Goal: Task Accomplishment & Management: Use online tool/utility

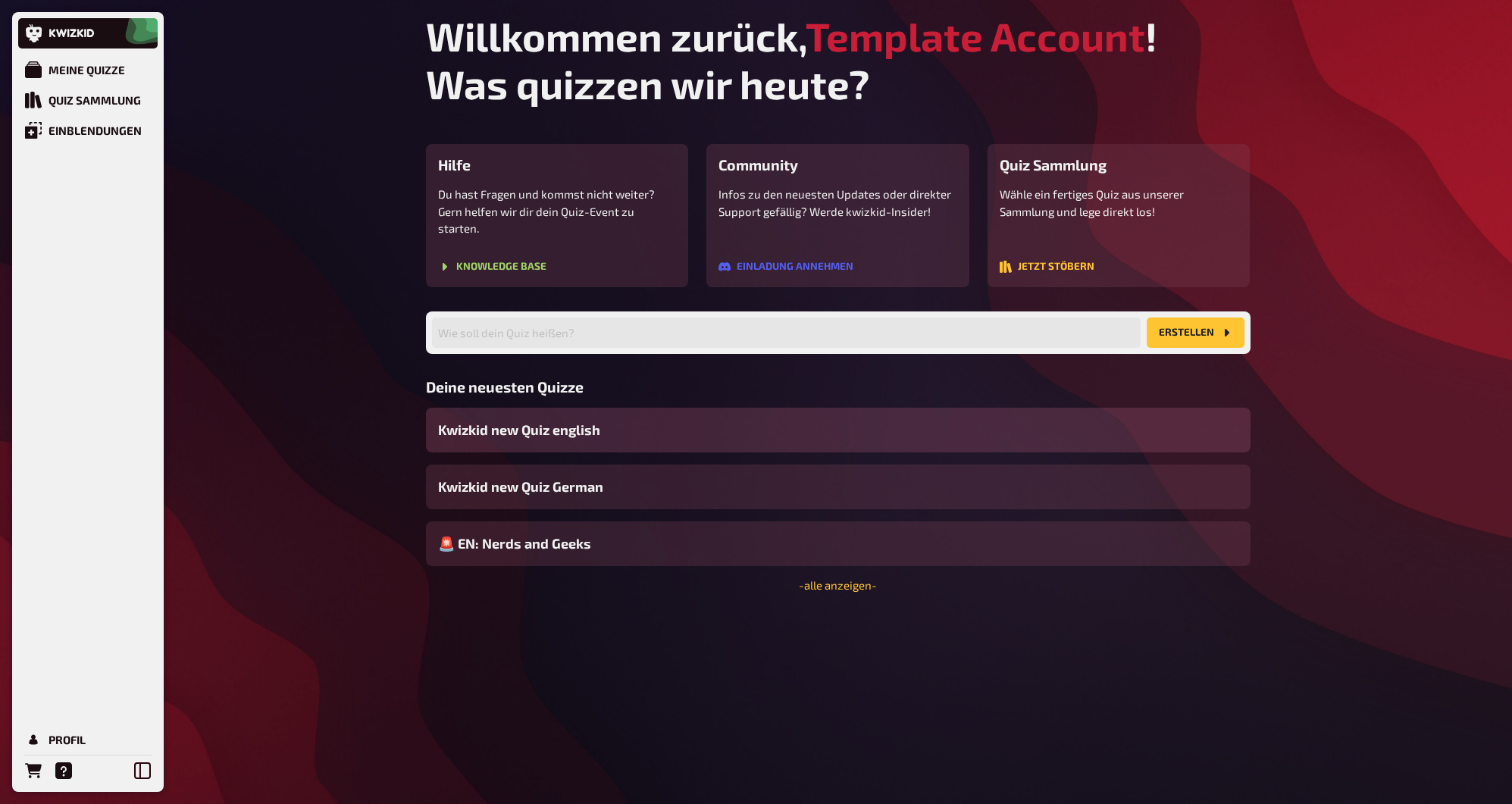
click at [636, 427] on div "Kwizkid new Quiz english" at bounding box center [838, 430] width 824 height 45
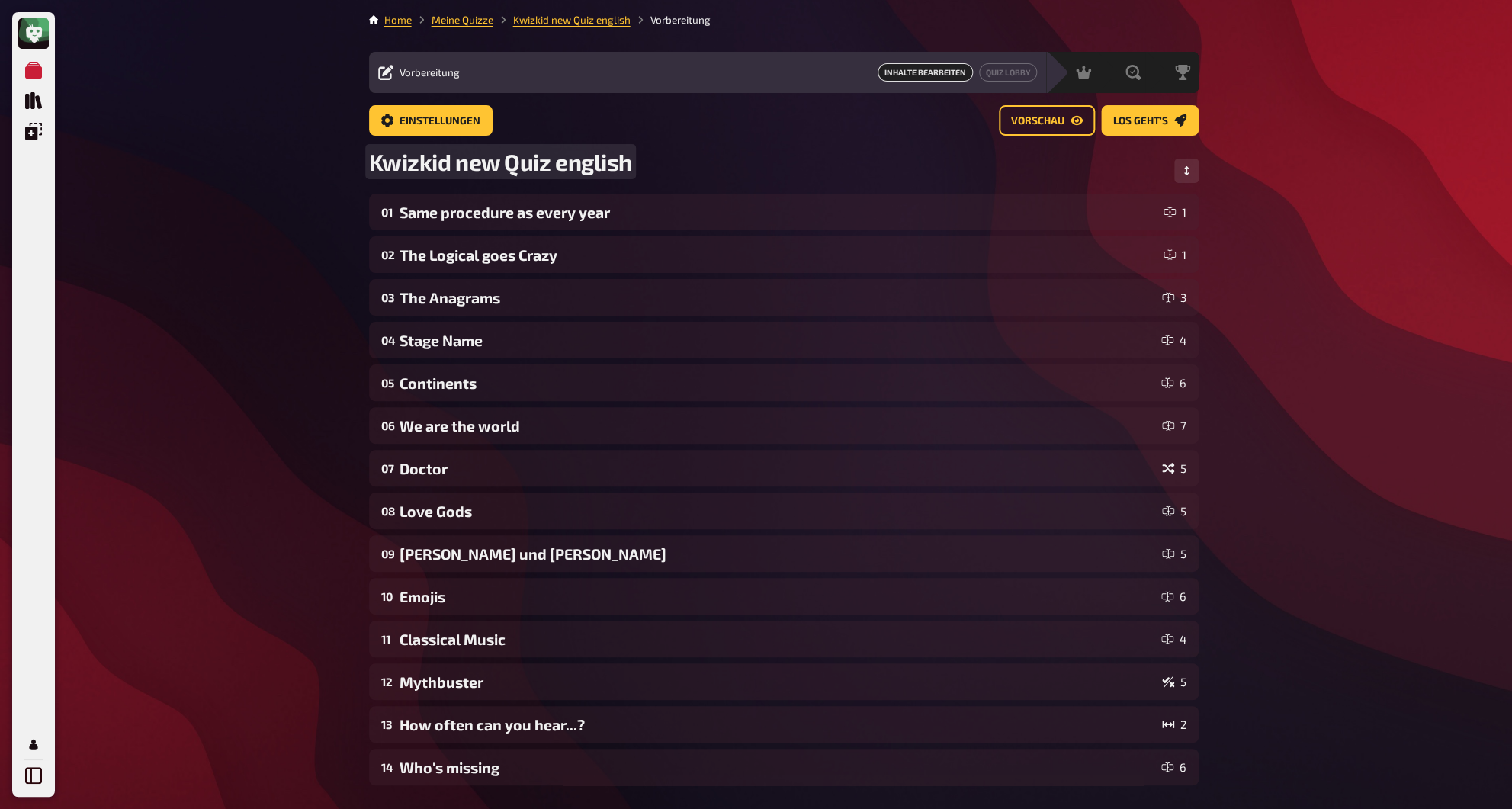
drag, startPoint x: 552, startPoint y: 167, endPoint x: 329, endPoint y: 167, distance: 223.0
click at [329, 167] on div "Meine Quizze Quiz Sammlung Einblendungen Profil Home Meine Quizze Kwizkid new Q…" at bounding box center [756, 499] width 1512 height 998
click at [475, 159] on span "Kwizkid new Quiz english" at bounding box center [500, 162] width 263 height 28
drag, startPoint x: 555, startPoint y: 160, endPoint x: 339, endPoint y: 163, distance: 216.0
click at [339, 163] on div "Meine Quizze Quiz Sammlung Einblendungen Profil Home Meine Quizze Kwizkid new Q…" at bounding box center [756, 499] width 1512 height 998
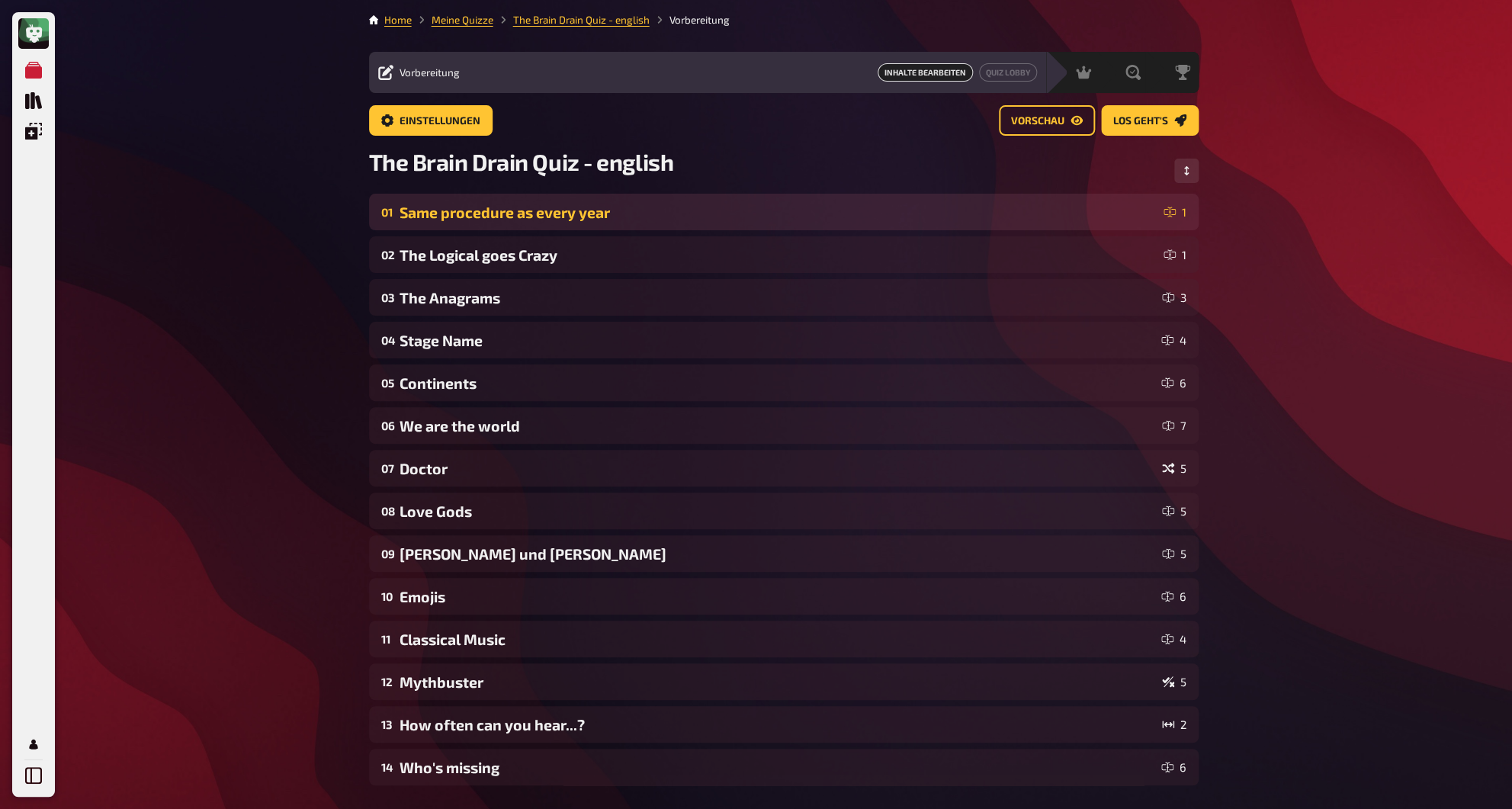
click at [415, 214] on div "Same procedure as every year" at bounding box center [778, 211] width 758 height 17
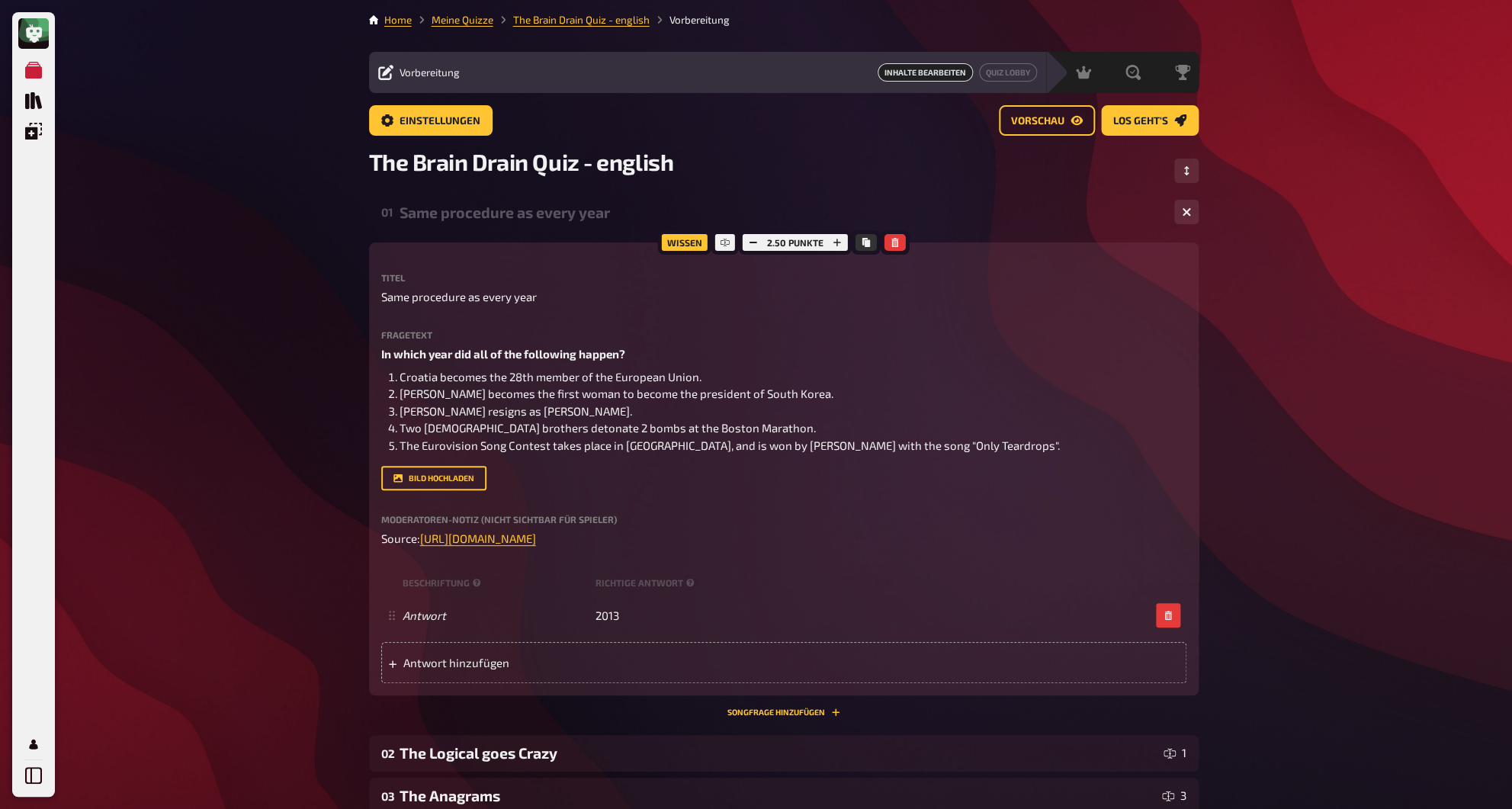
click at [436, 214] on div "Same procedure as every year" at bounding box center [780, 211] width 763 height 17
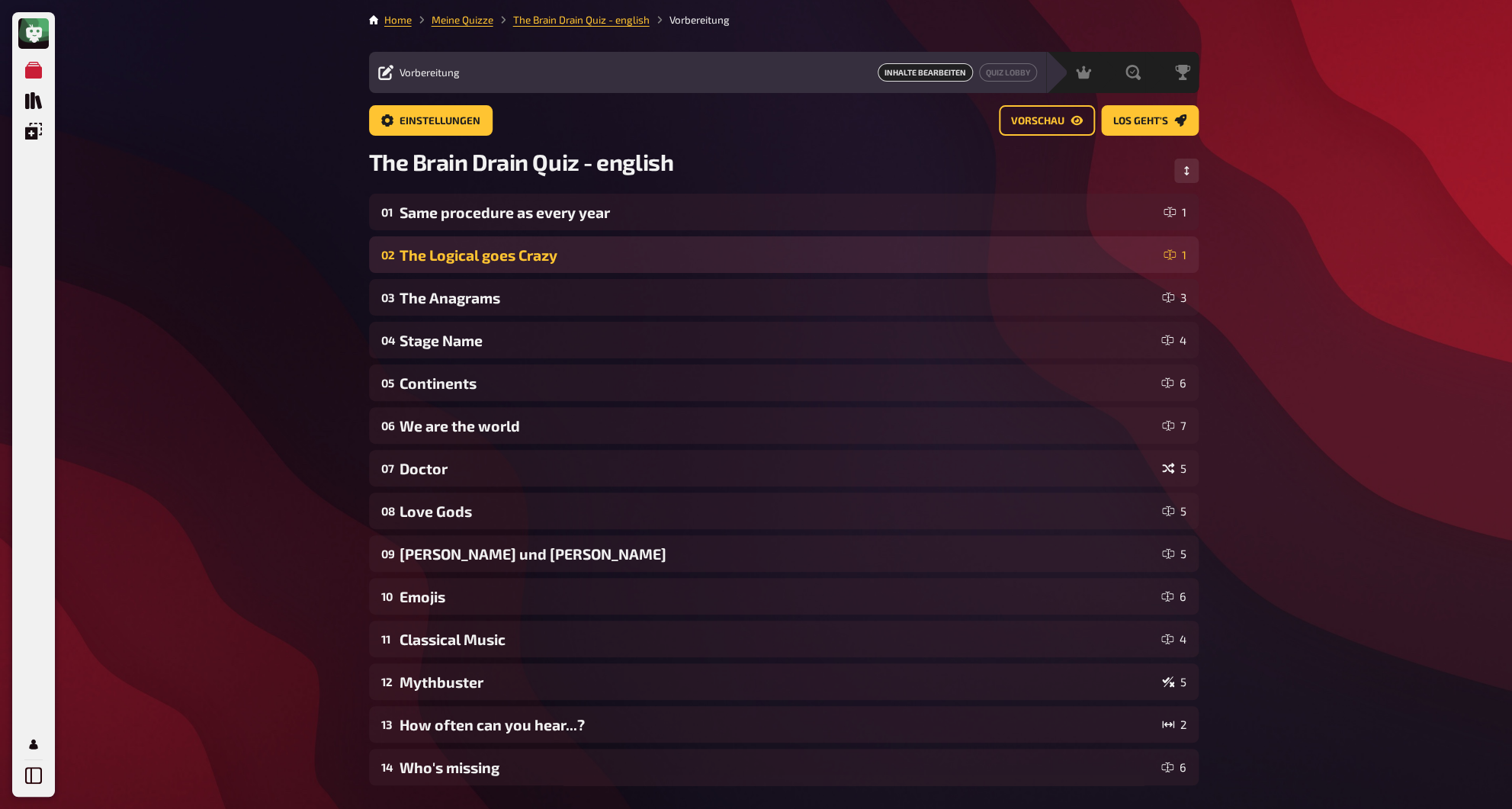
click at [438, 257] on div "The Logical goes Crazy" at bounding box center [778, 255] width 758 height 17
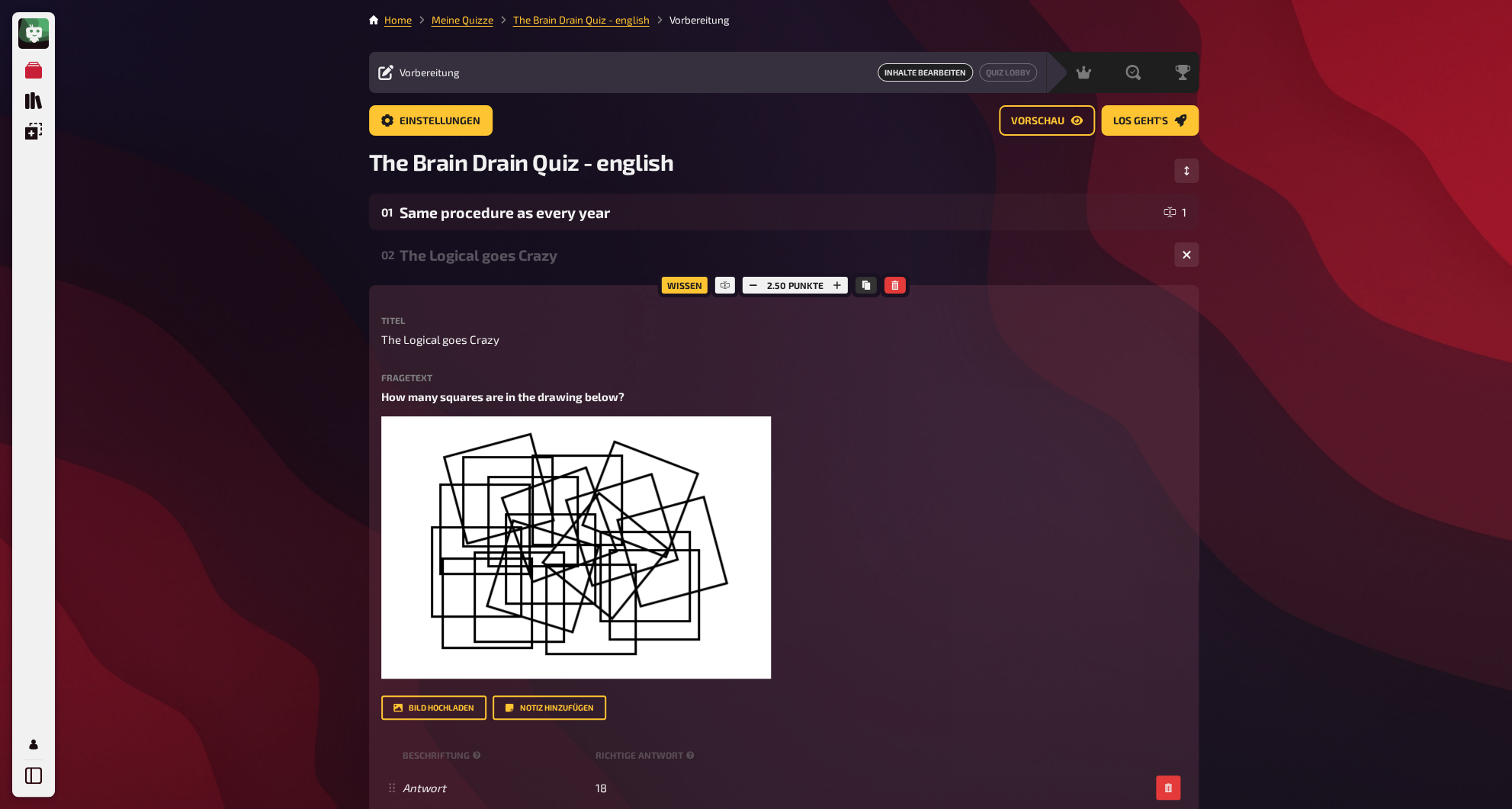
click at [438, 257] on div "The Logical goes Crazy" at bounding box center [780, 255] width 763 height 17
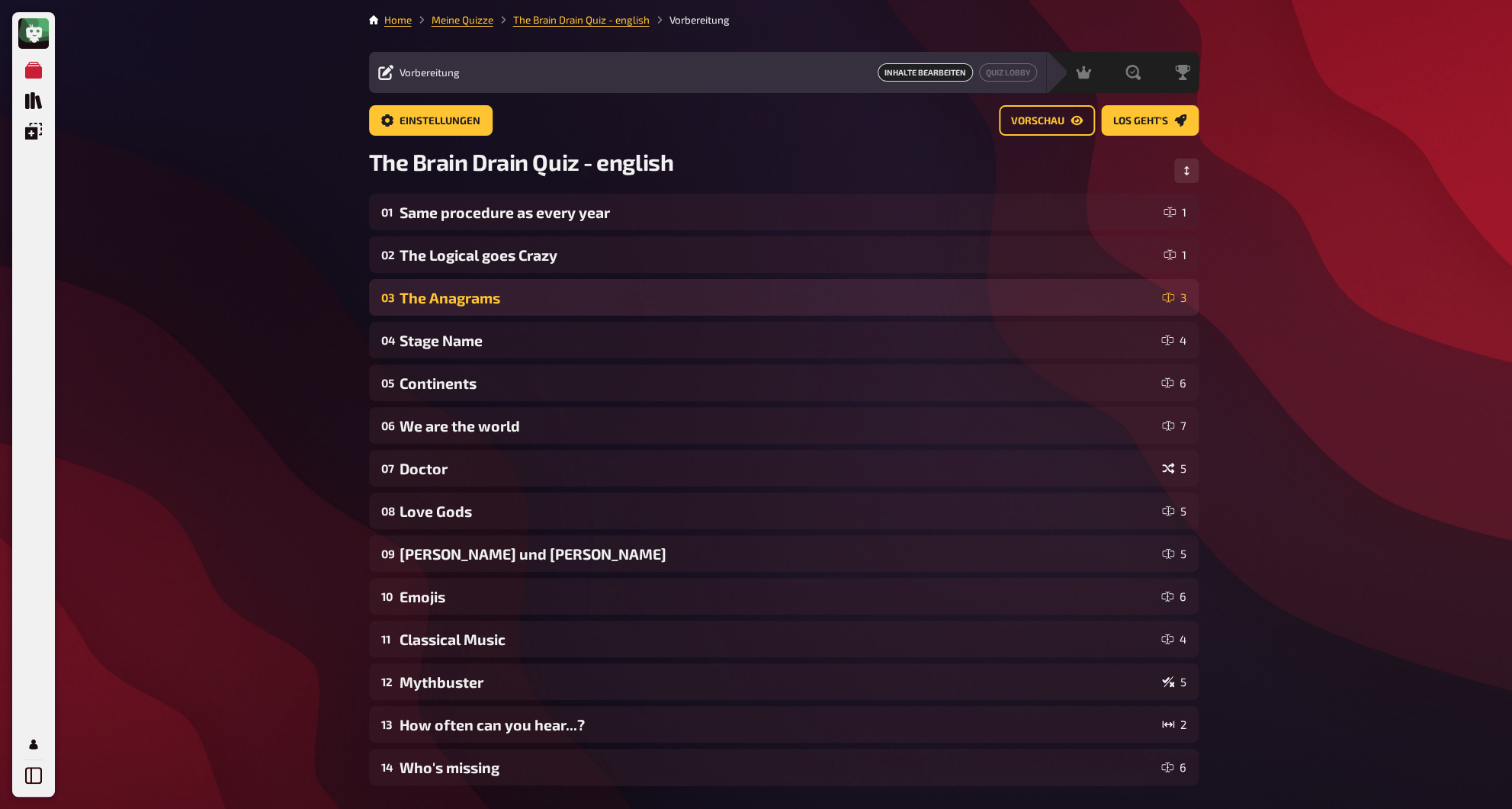
click at [440, 308] on div "03 The Anagrams 3" at bounding box center [784, 297] width 829 height 37
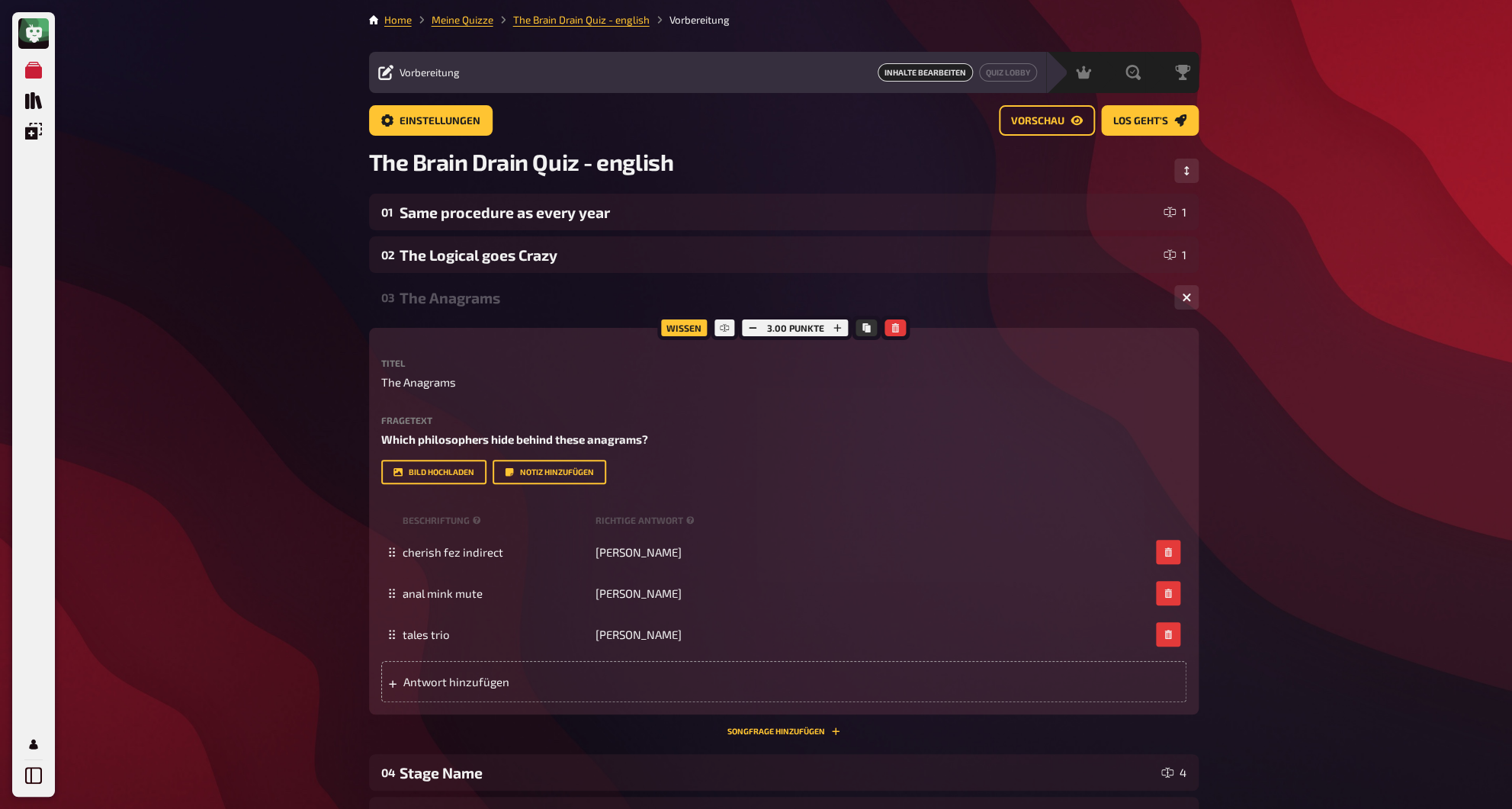
click at [440, 308] on div "03 The Anagrams 3" at bounding box center [784, 297] width 829 height 37
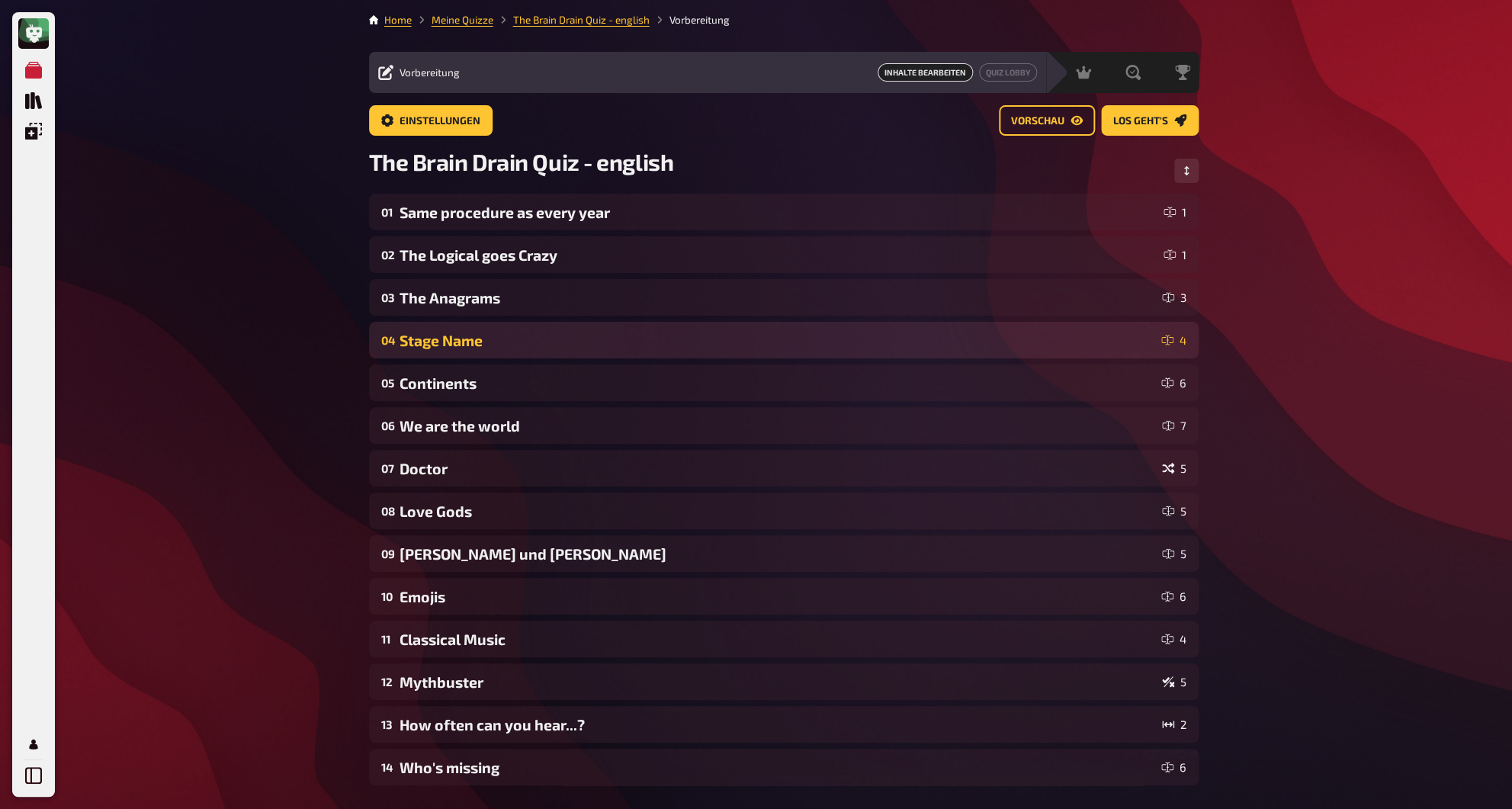
click at [435, 349] on div "Stage Name" at bounding box center [777, 340] width 756 height 17
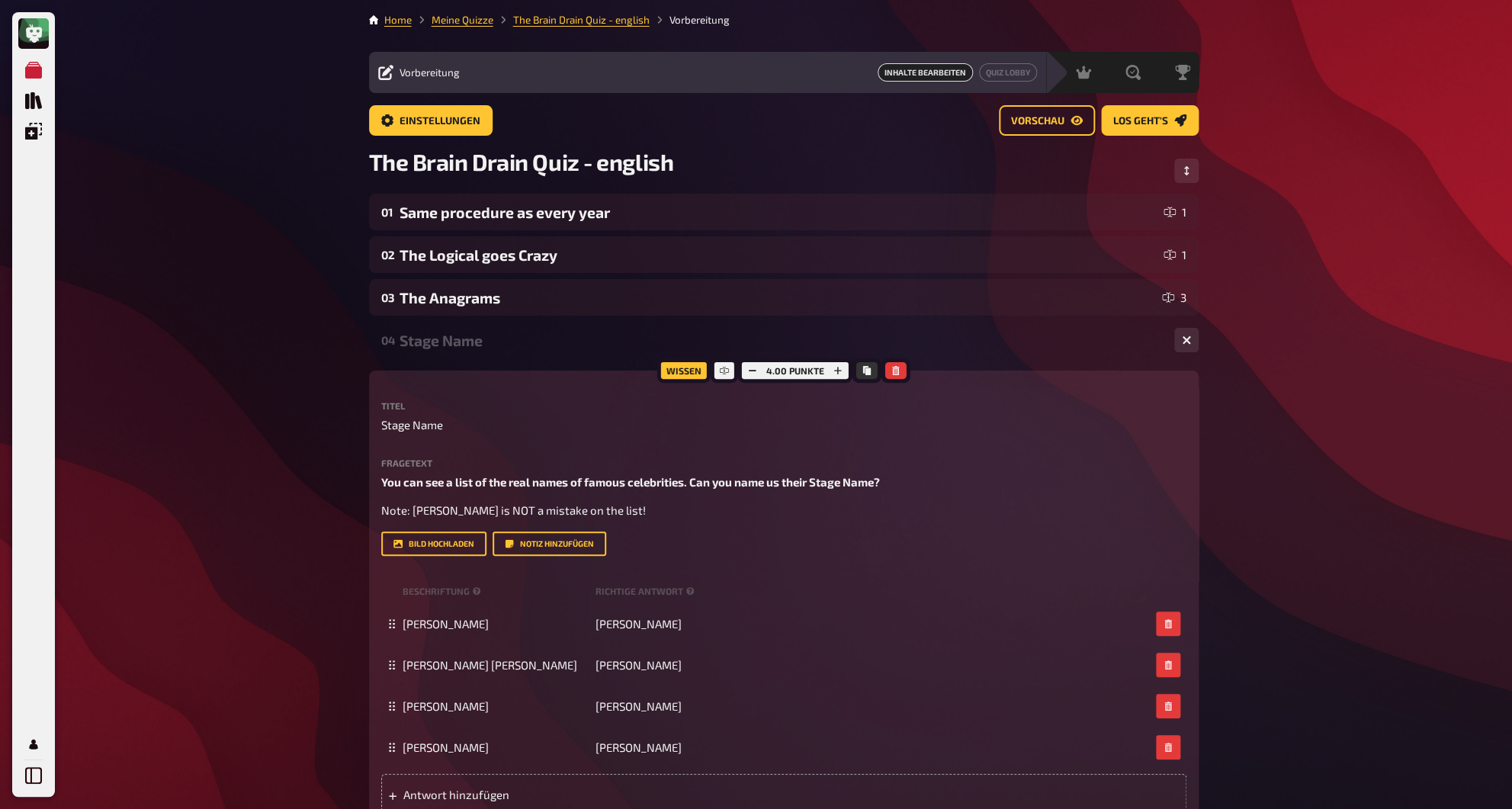
click at [435, 349] on div "Stage Name" at bounding box center [780, 340] width 763 height 17
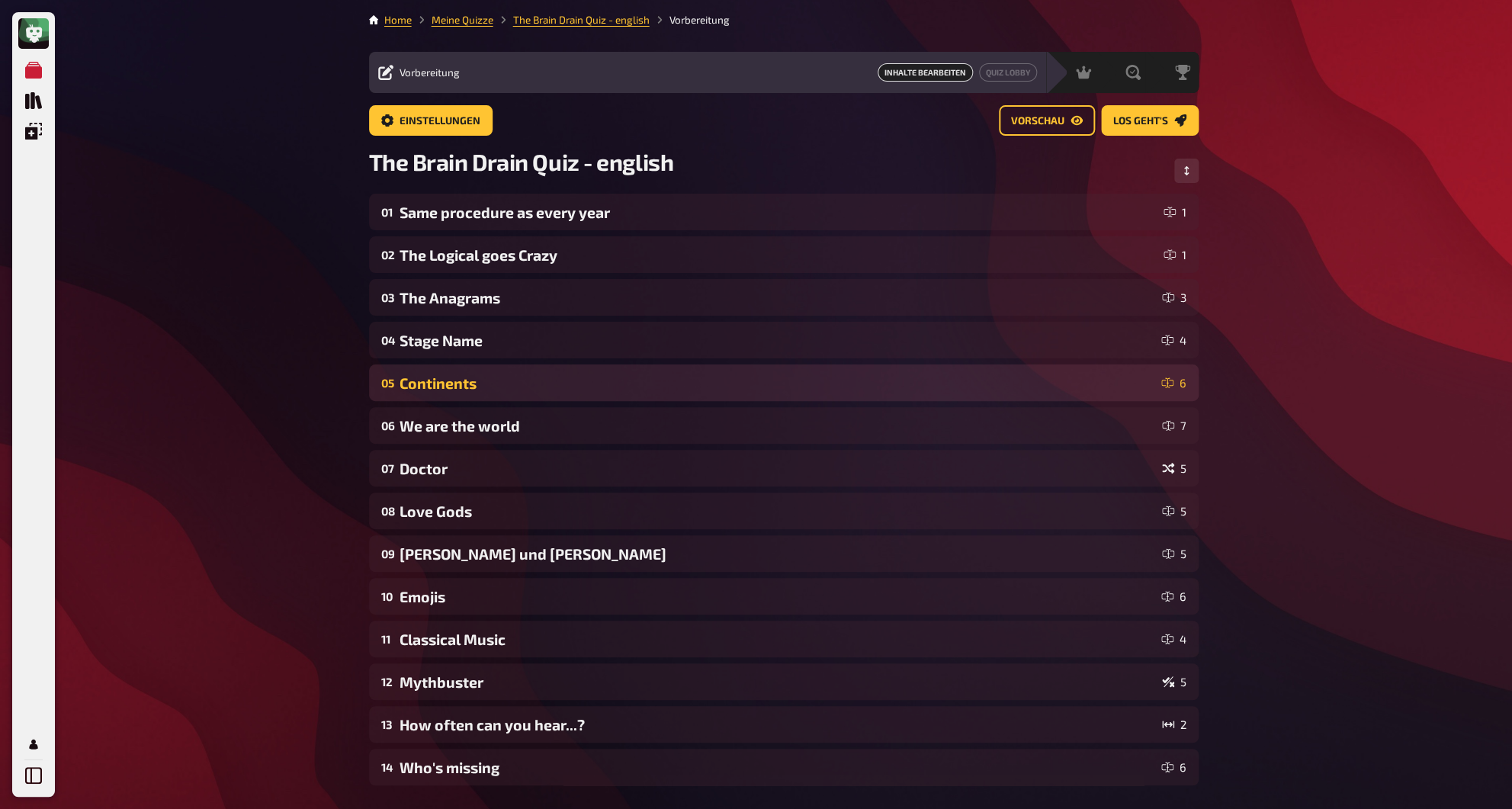
click at [434, 384] on div "Continents" at bounding box center [777, 383] width 756 height 17
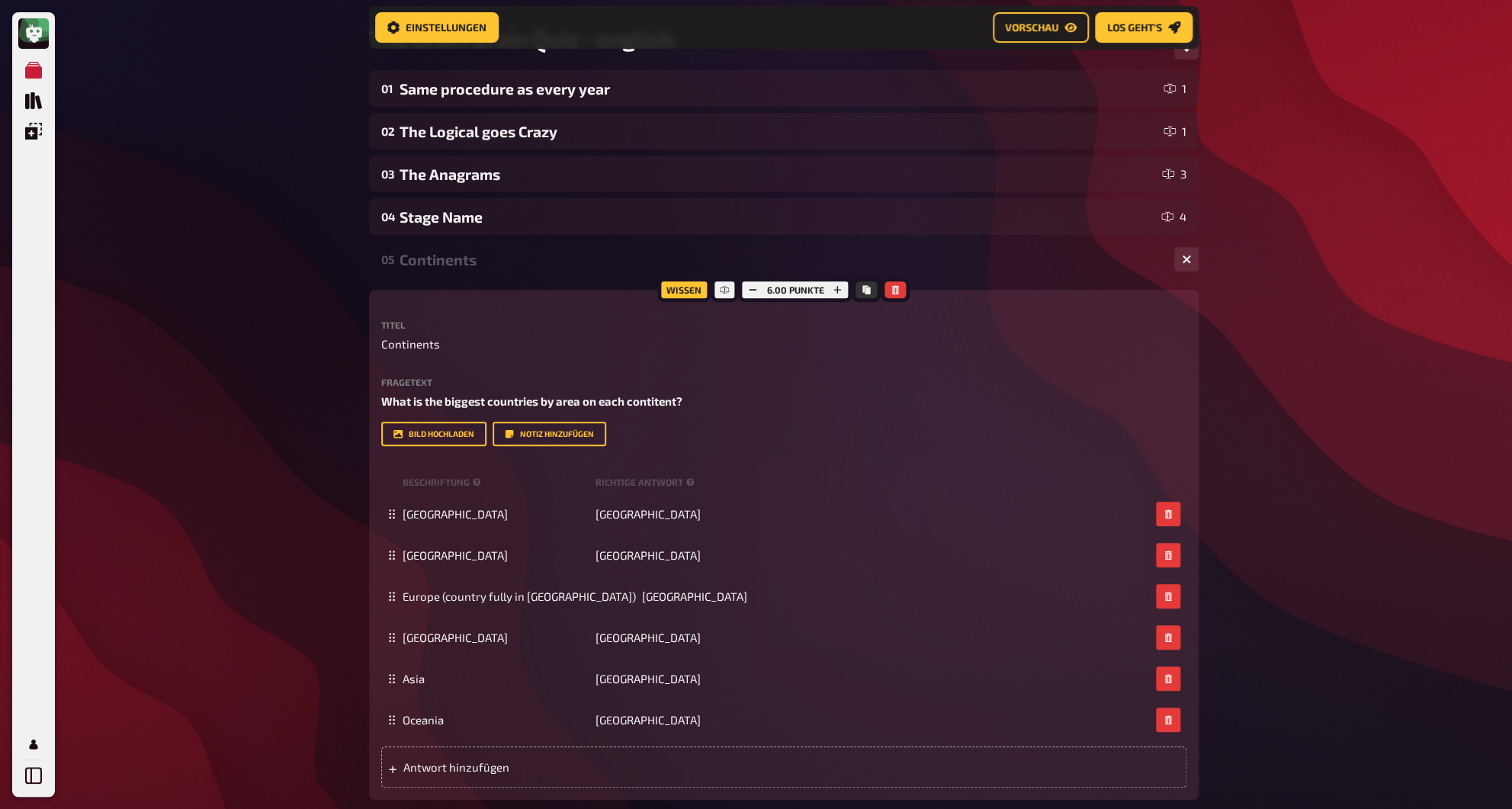
scroll to position [138, 0]
click at [445, 260] on div "Continents" at bounding box center [780, 257] width 763 height 17
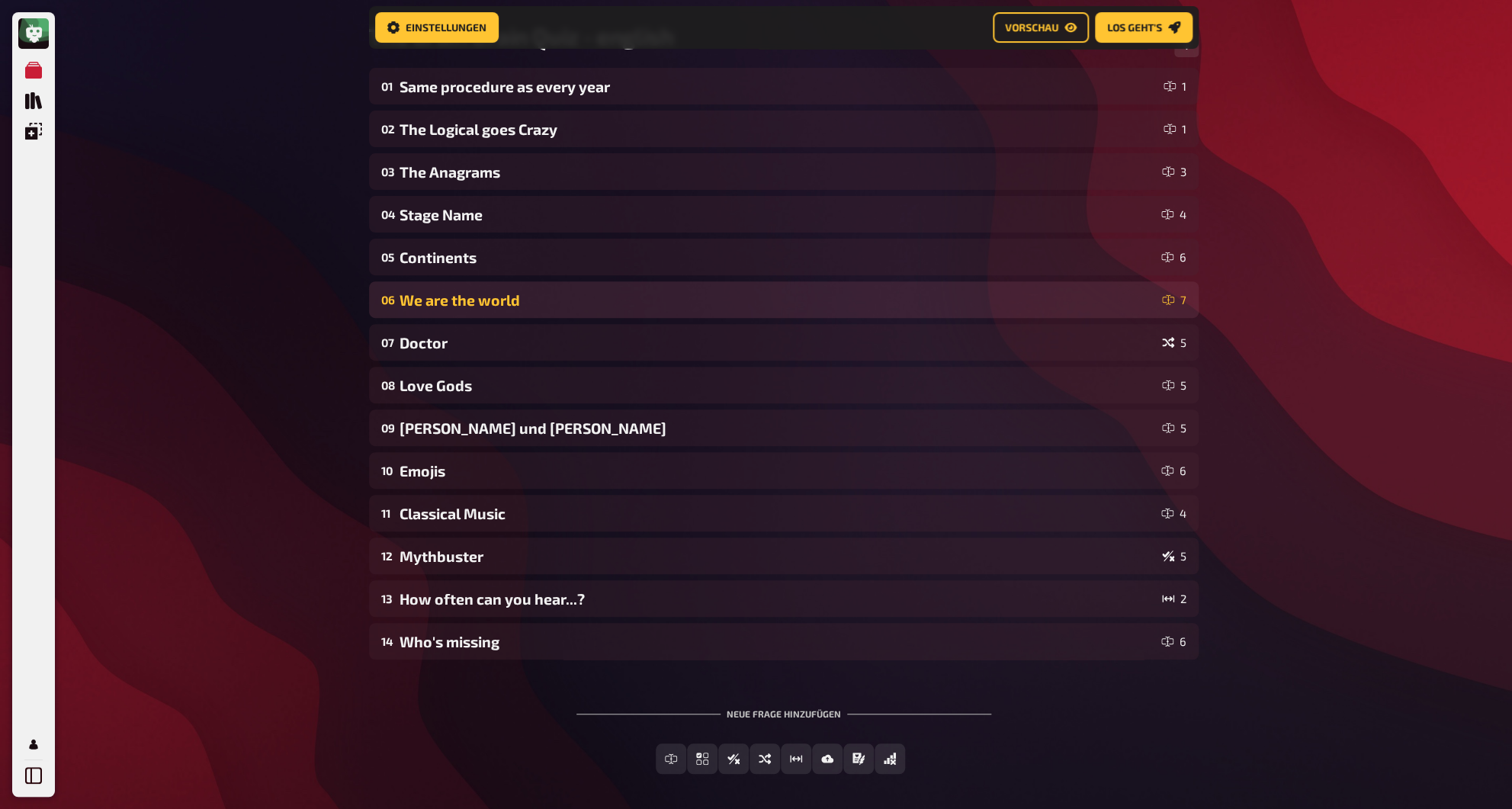
click at [443, 292] on div "We are the world" at bounding box center [777, 300] width 757 height 17
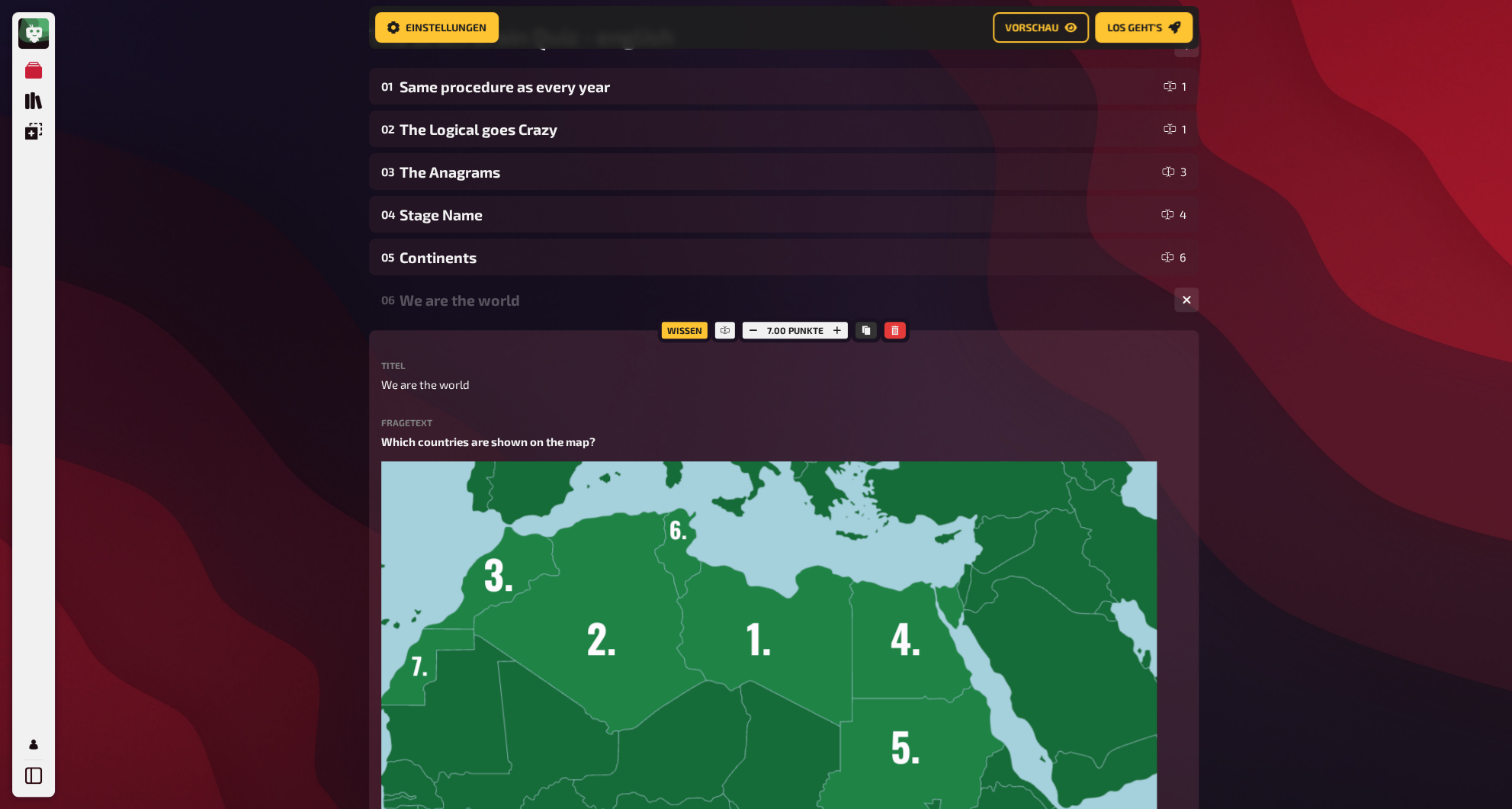
click at [443, 292] on div "We are the world" at bounding box center [780, 300] width 763 height 17
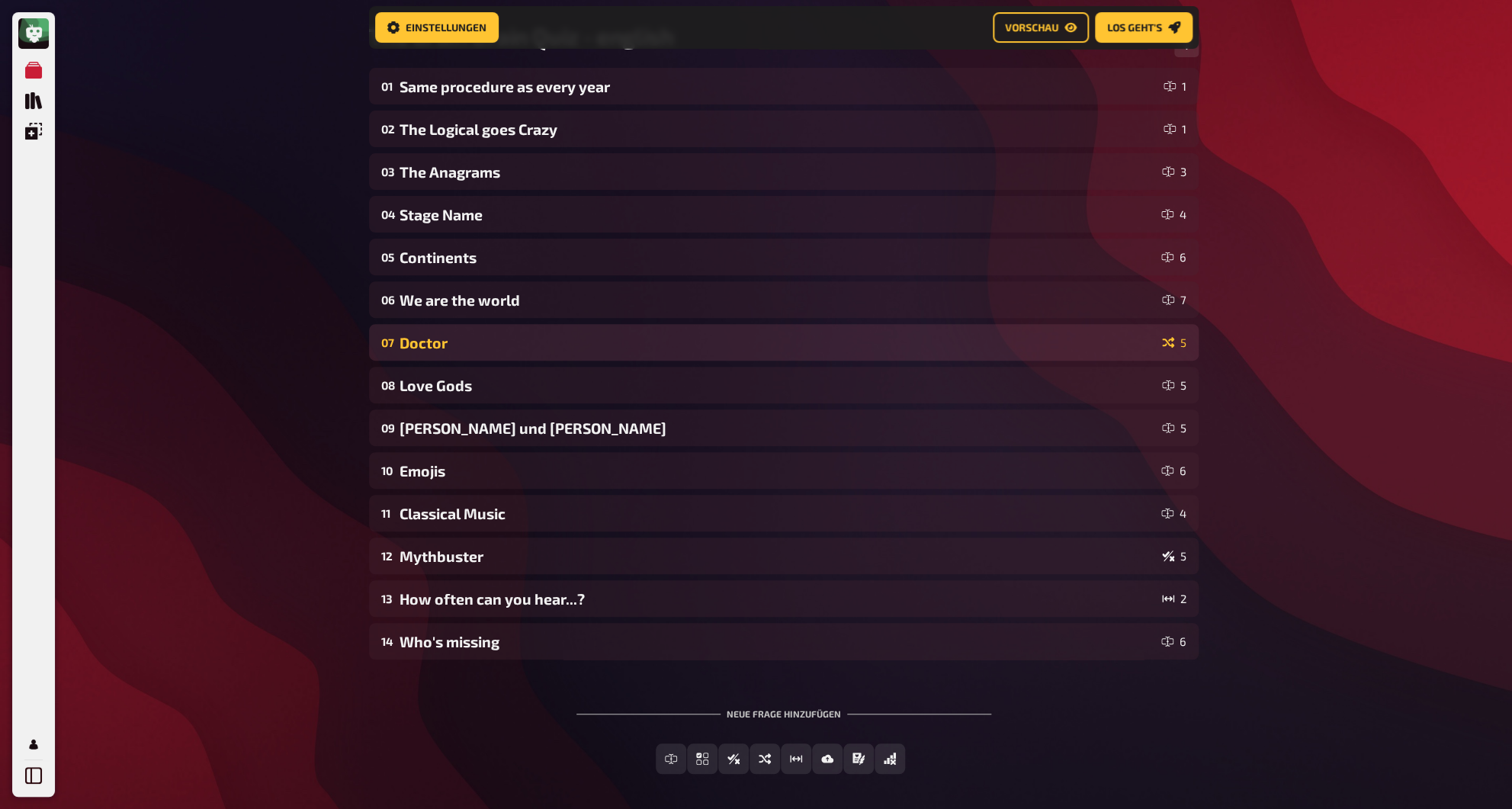
click at [447, 339] on div "Doctor" at bounding box center [777, 342] width 757 height 17
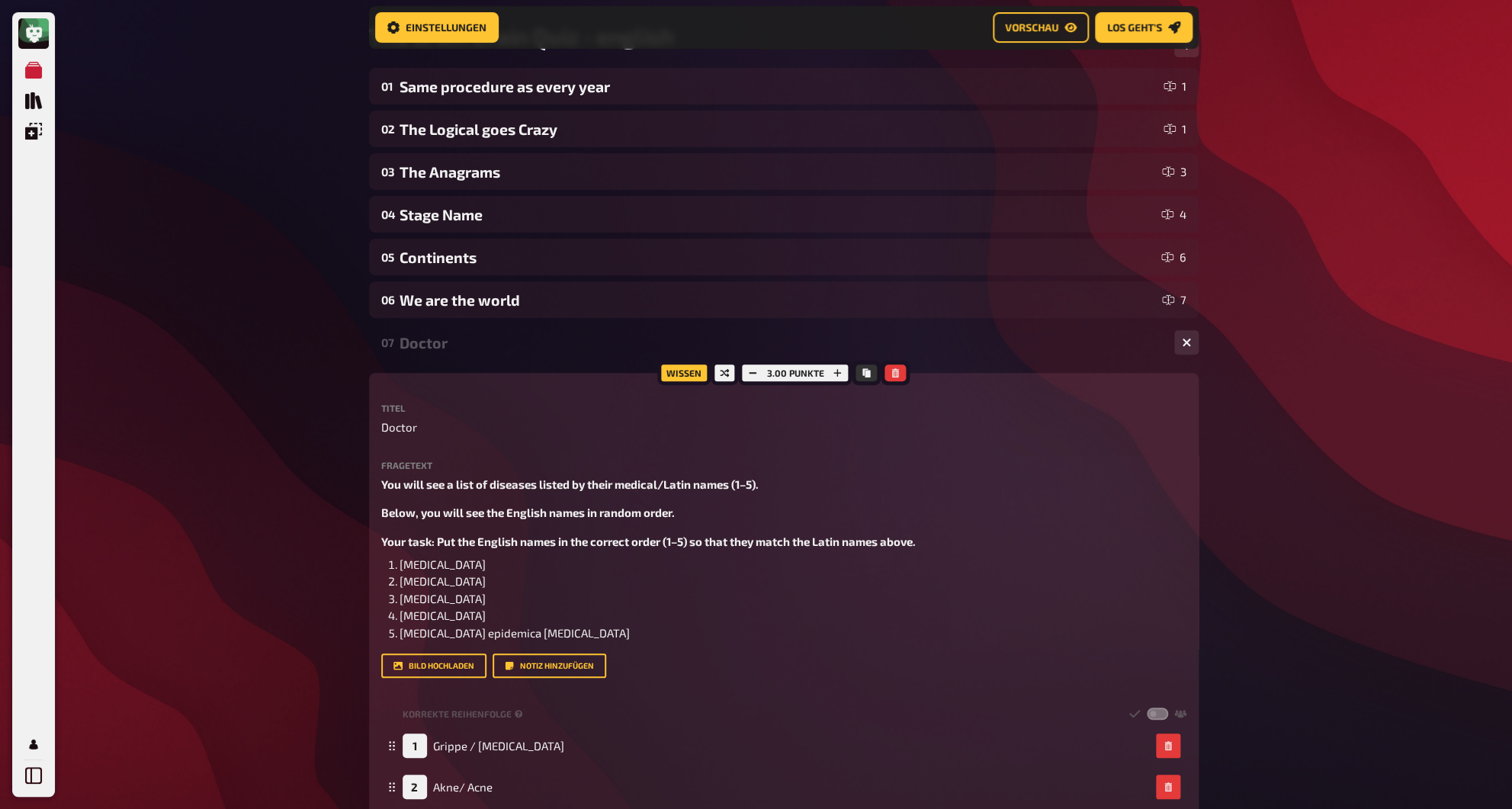
scroll to position [456, 0]
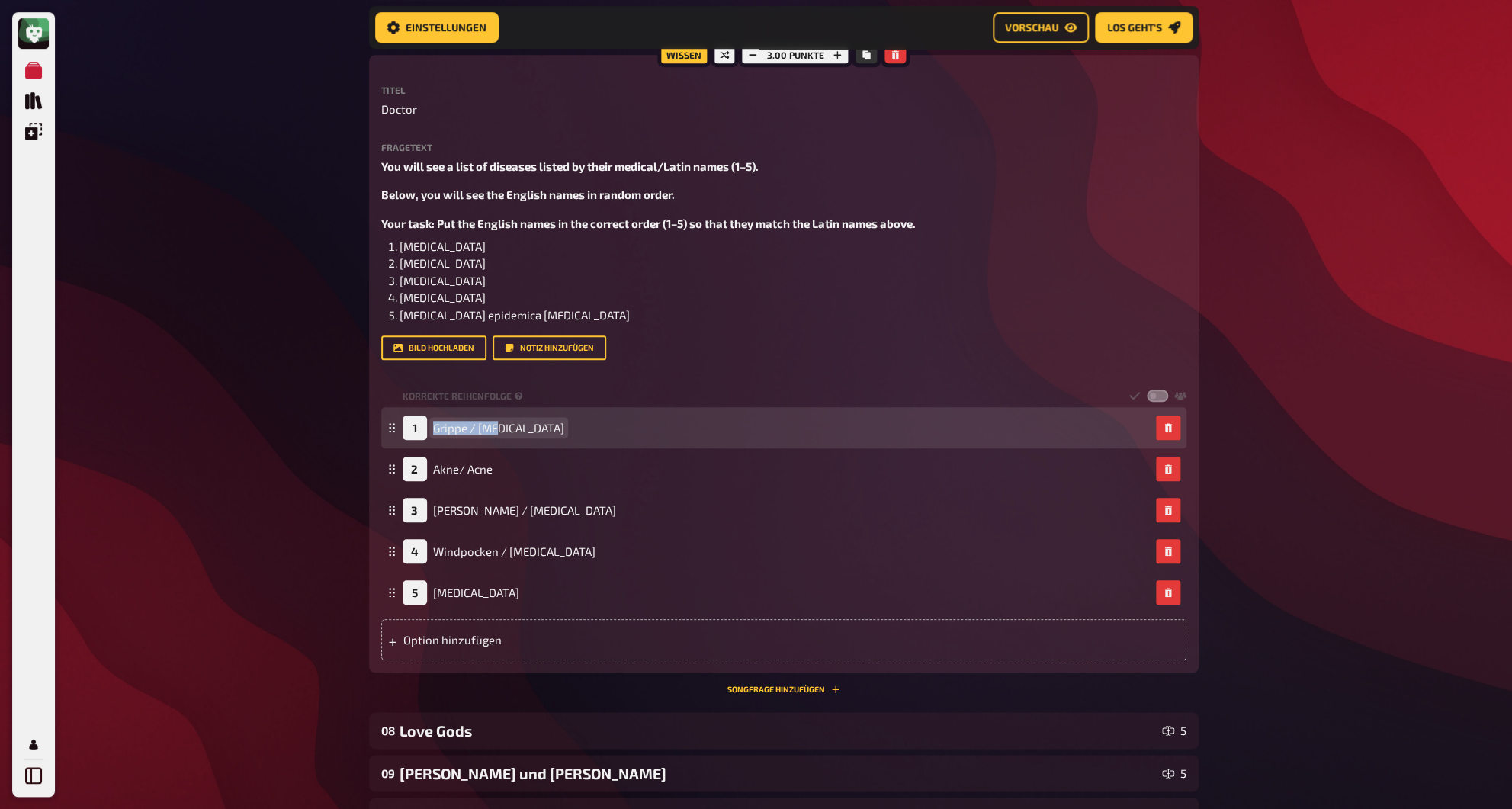
drag, startPoint x: 475, startPoint y: 429, endPoint x: 409, endPoint y: 428, distance: 66.0
click at [409, 428] on div "1 Grippe / [MEDICAL_DATA]" at bounding box center [483, 428] width 162 height 24
click at [464, 423] on span "Grippe / [MEDICAL_DATA]" at bounding box center [499, 428] width 131 height 14
click at [477, 429] on span "Grippe / [MEDICAL_DATA]" at bounding box center [499, 428] width 131 height 14
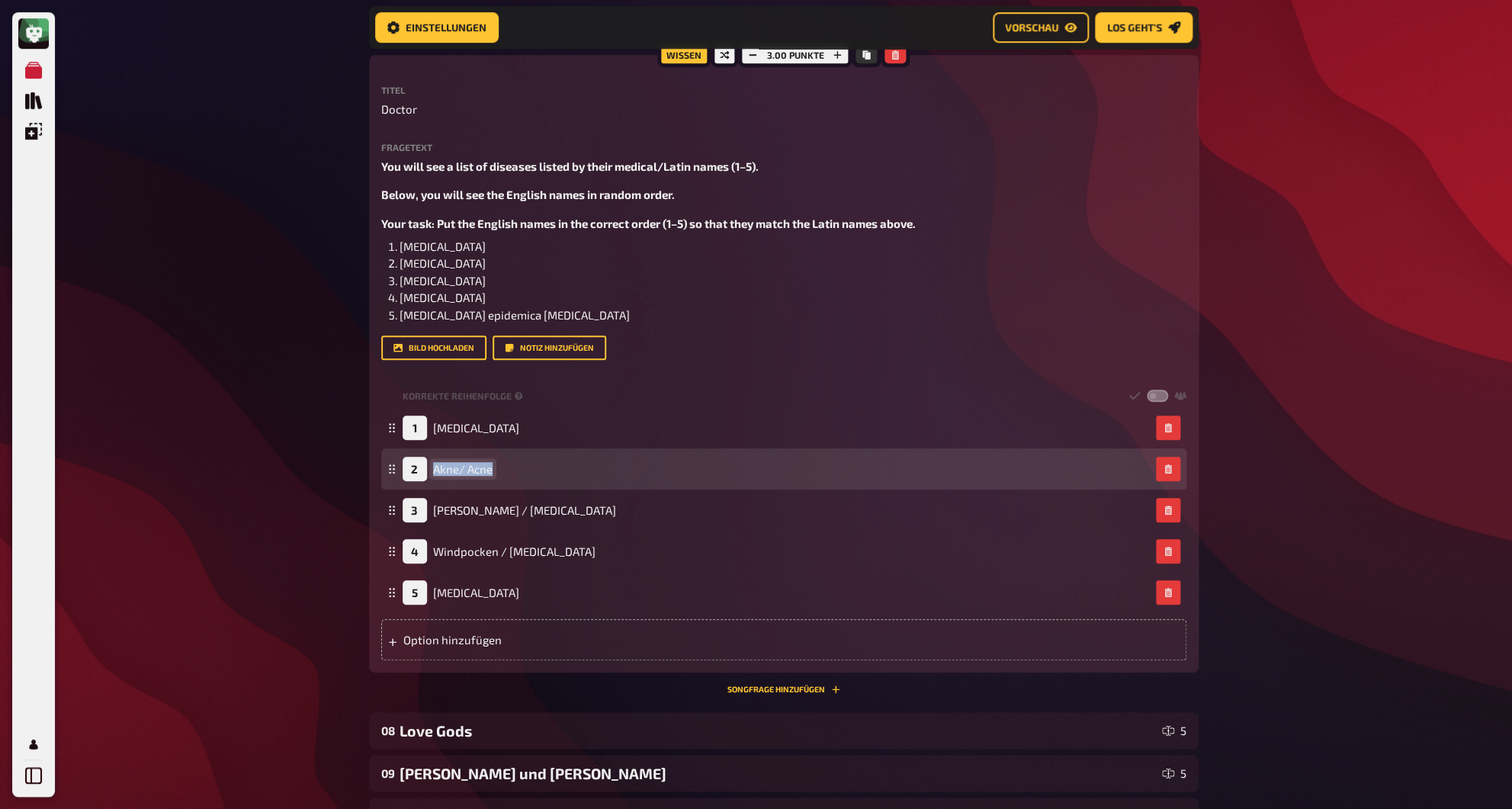
drag, startPoint x: 468, startPoint y: 469, endPoint x: 420, endPoint y: 465, distance: 48.2
click at [420, 465] on div "2 Akne/ Acne" at bounding box center [447, 469] width 90 height 24
click at [425, 465] on div "2" at bounding box center [415, 469] width 24 height 24
drag, startPoint x: 434, startPoint y: 471, endPoint x: 465, endPoint y: 469, distance: 31.1
click at [465, 469] on span "Akne/ Acne" at bounding box center [463, 469] width 60 height 14
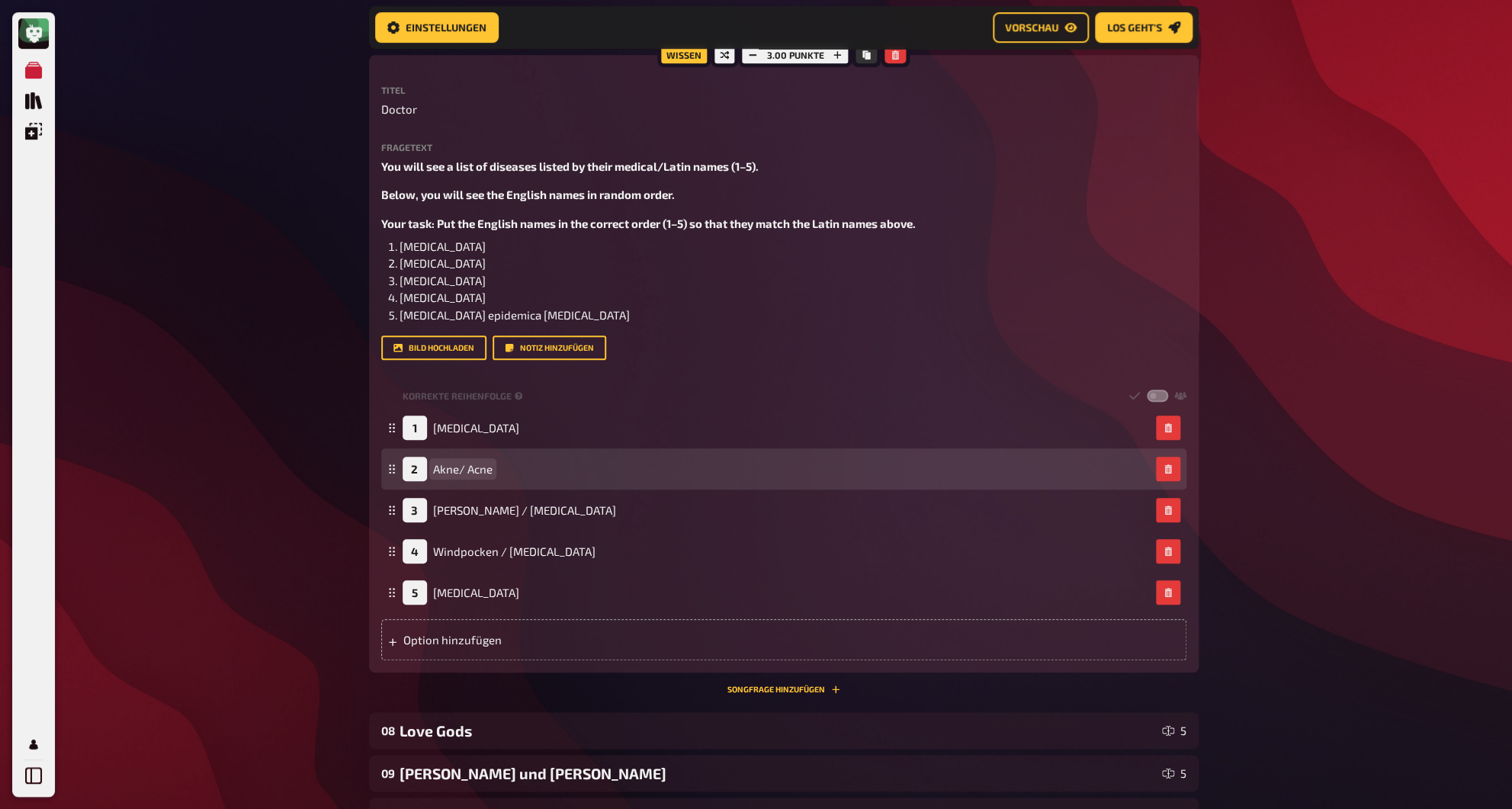
click at [465, 469] on span "Akne/ Acne" at bounding box center [463, 469] width 60 height 14
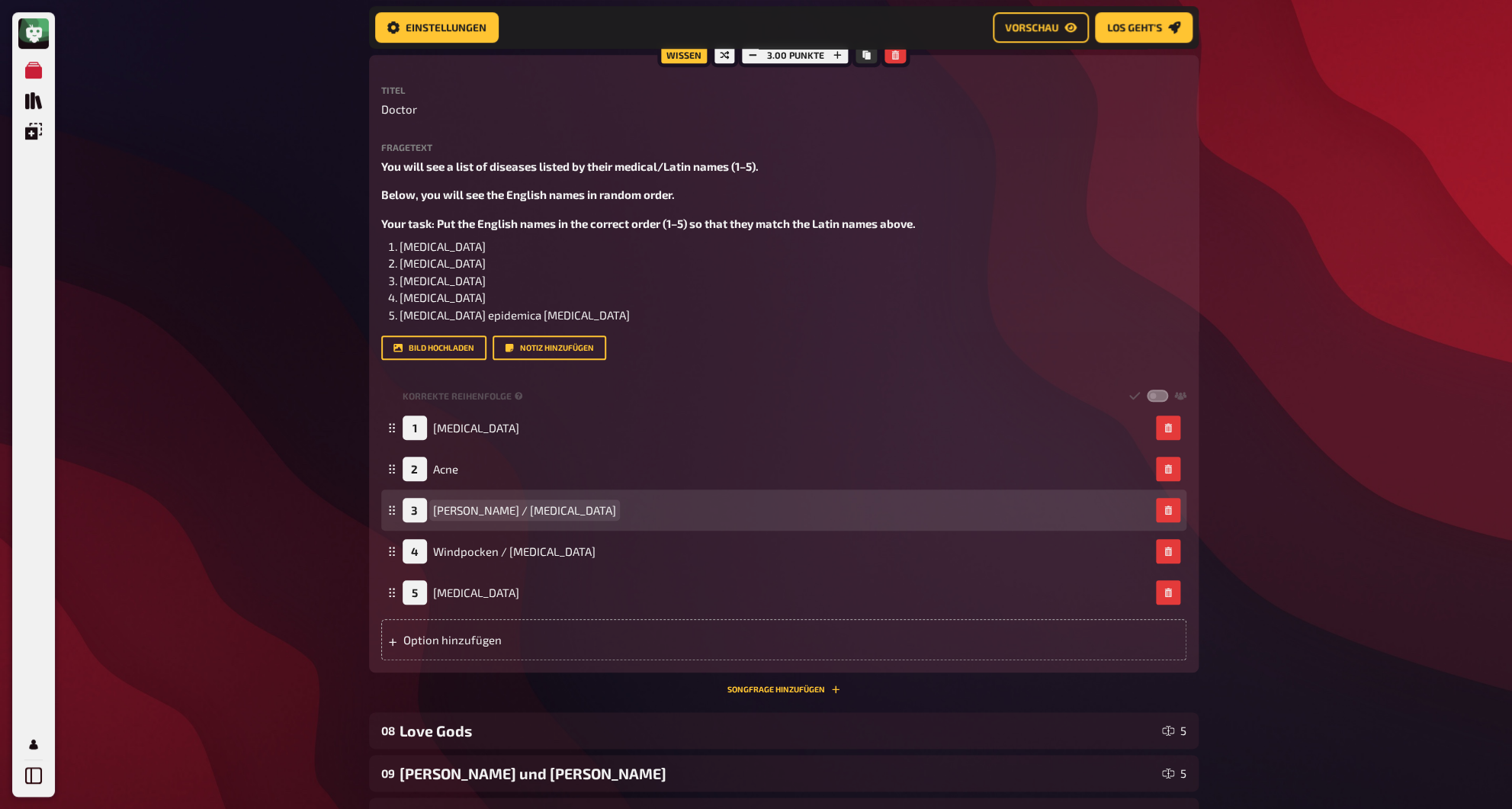
click at [496, 510] on span "[PERSON_NAME] / [MEDICAL_DATA]" at bounding box center [525, 510] width 183 height 14
click at [496, 509] on span "[PERSON_NAME] / [MEDICAL_DATA]" at bounding box center [525, 510] width 183 height 14
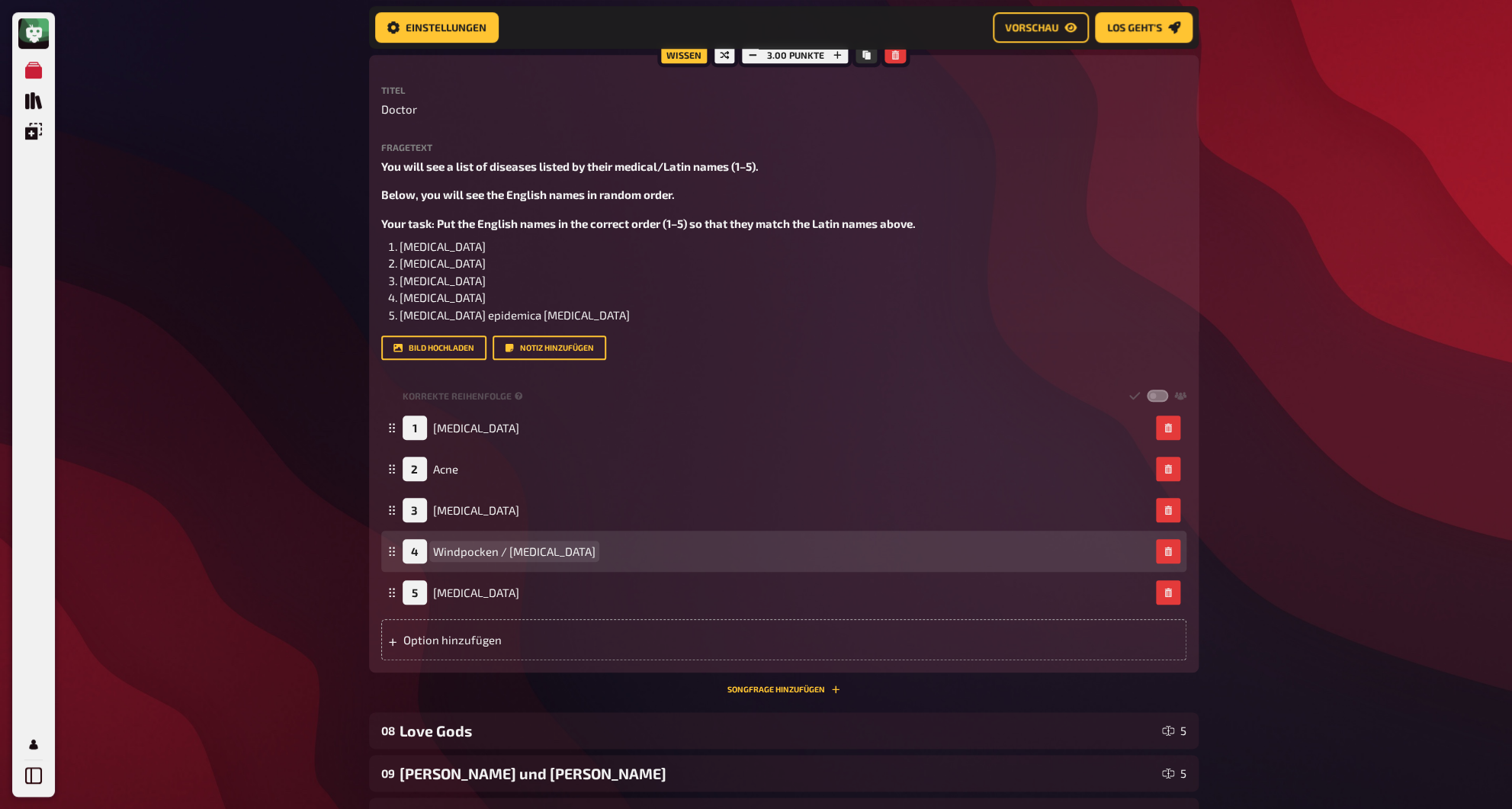
click at [505, 553] on span "Windpocken / [MEDICAL_DATA]" at bounding box center [514, 551] width 162 height 14
click at [509, 553] on span "Windpocken / [MEDICAL_DATA]" at bounding box center [514, 551] width 162 height 14
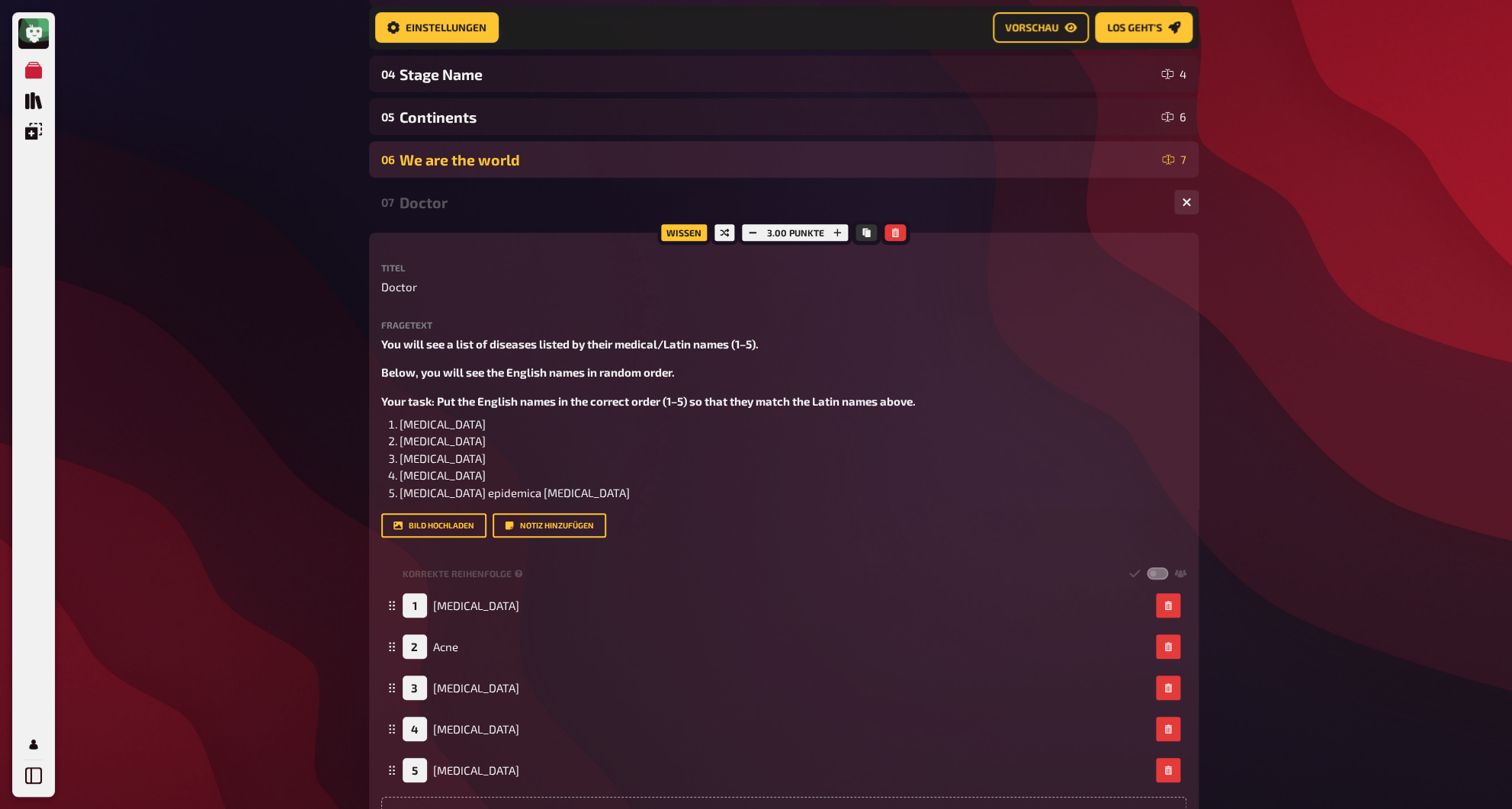
click at [433, 205] on div "Doctor" at bounding box center [780, 202] width 763 height 17
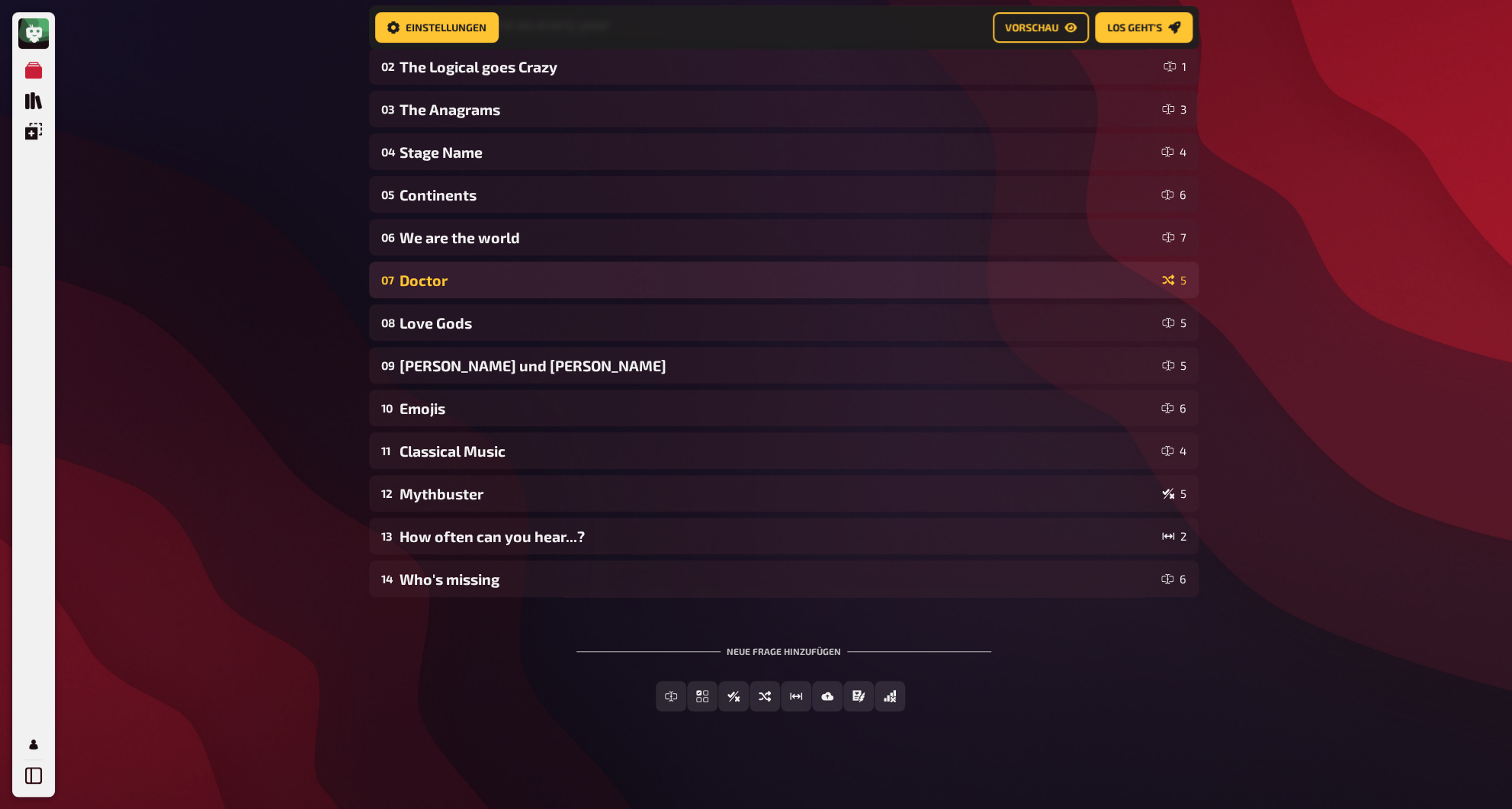
scroll to position [202, 0]
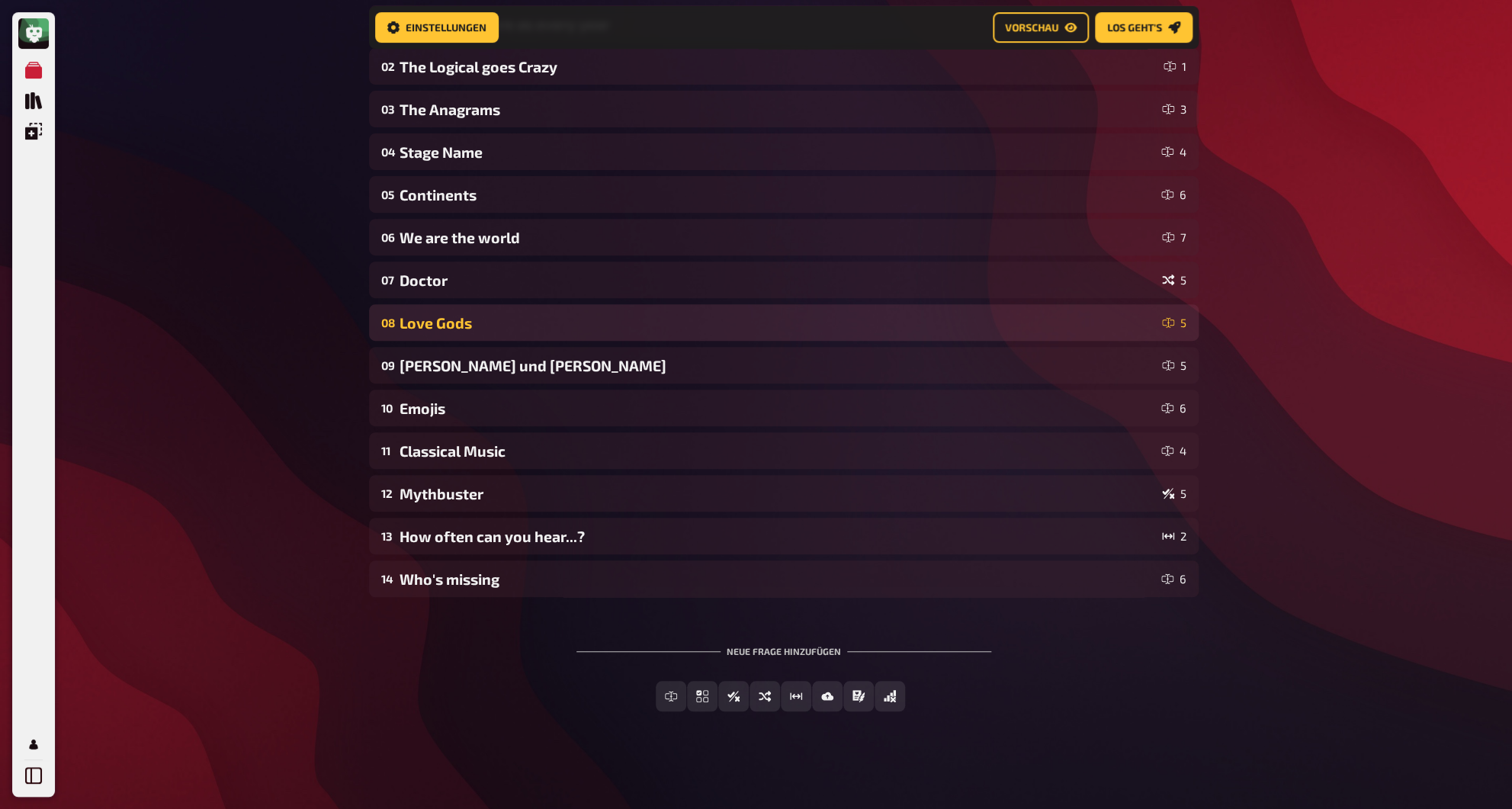
click at [418, 327] on div "Love Gods" at bounding box center [777, 322] width 757 height 17
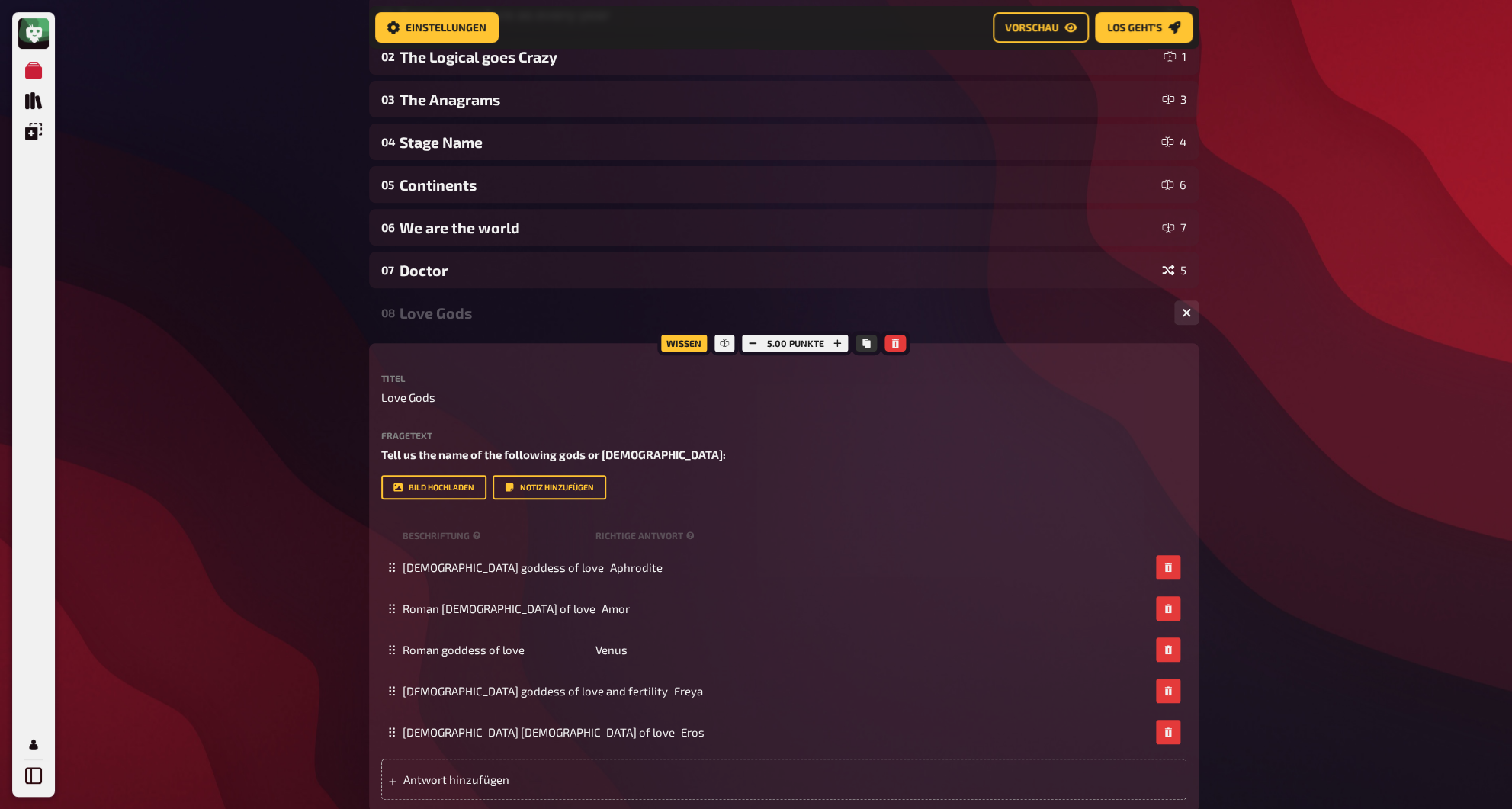
scroll to position [214, 0]
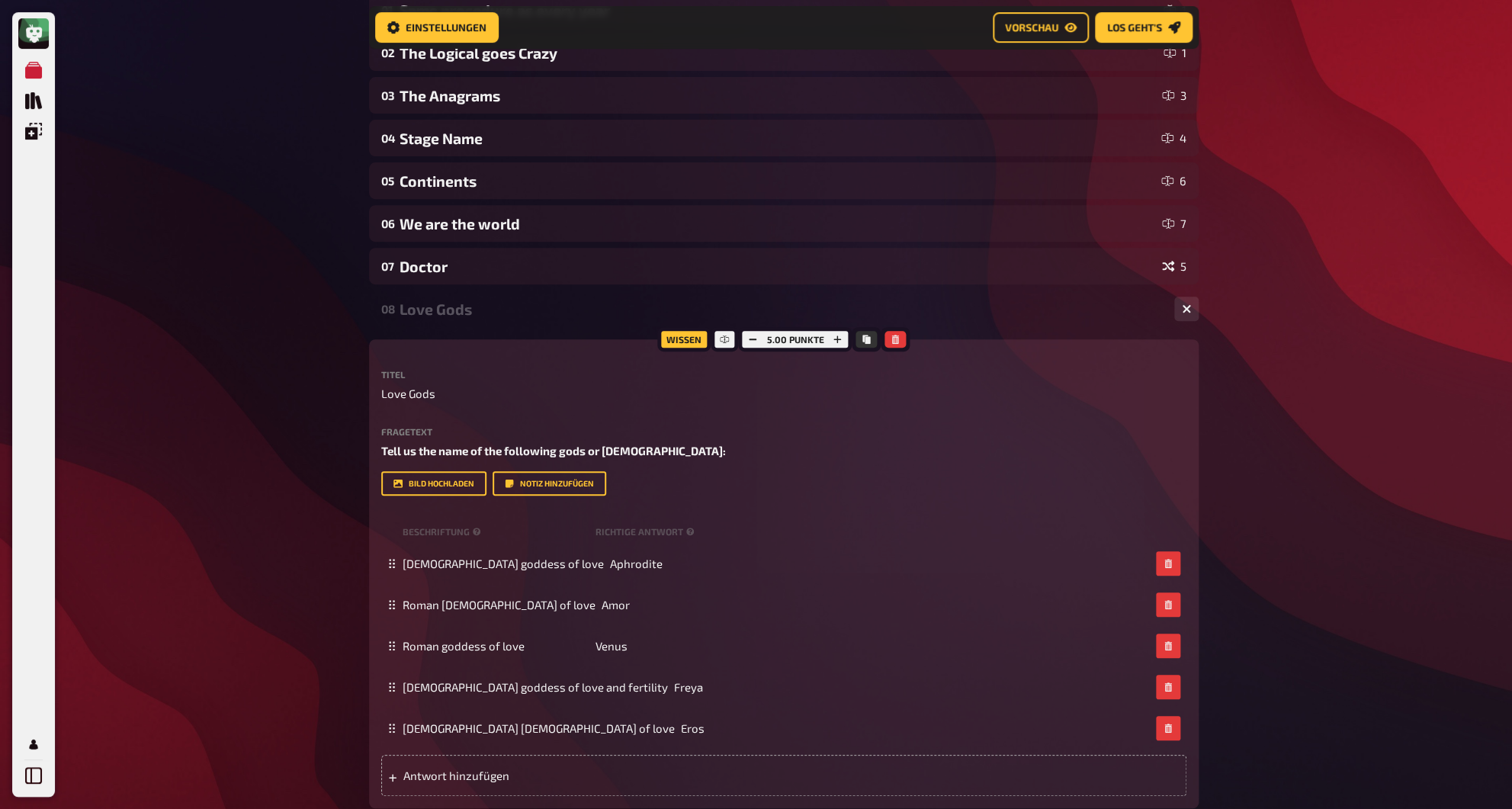
click at [466, 314] on div "Love Gods" at bounding box center [780, 309] width 763 height 17
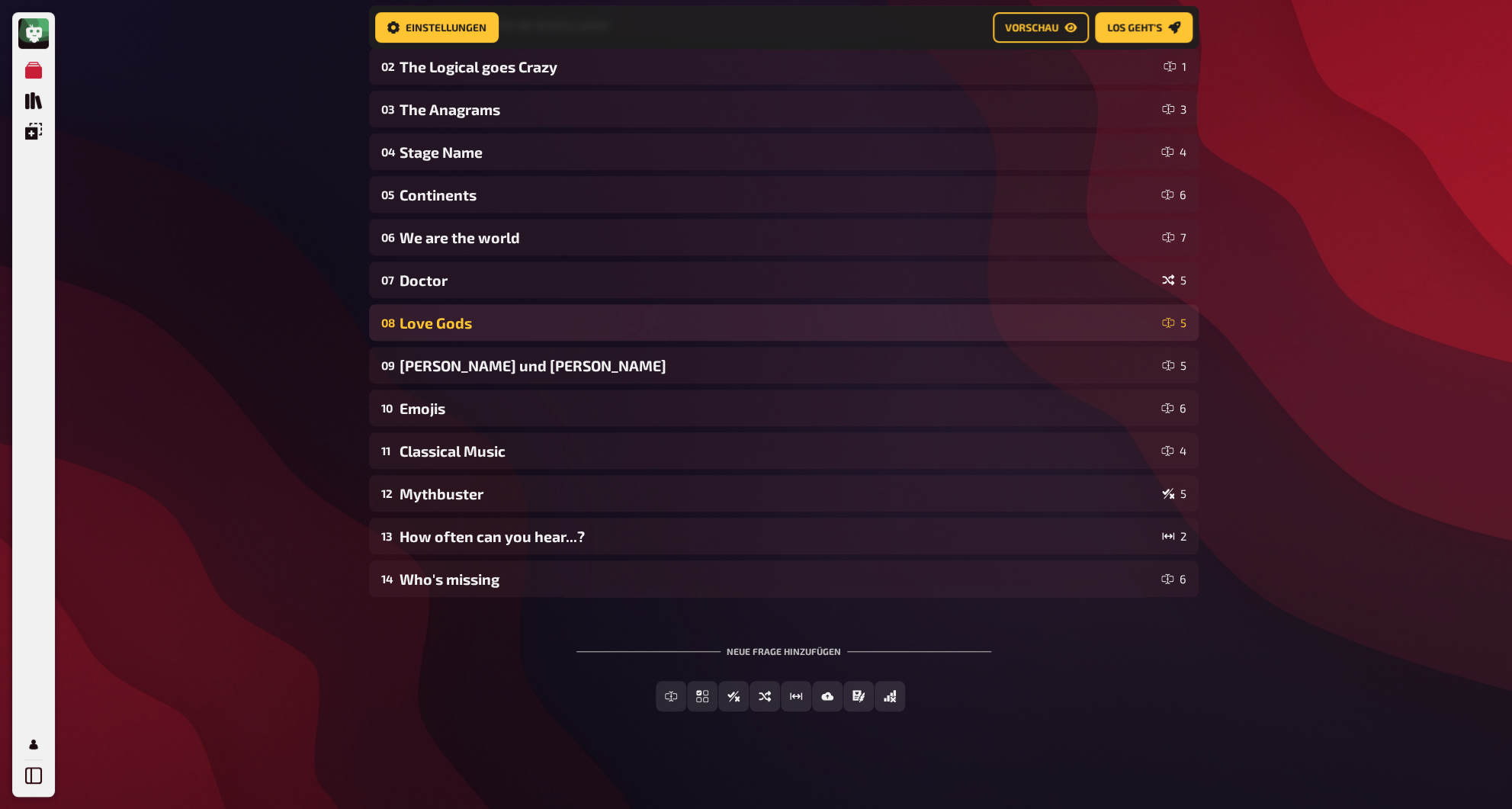
scroll to position [202, 0]
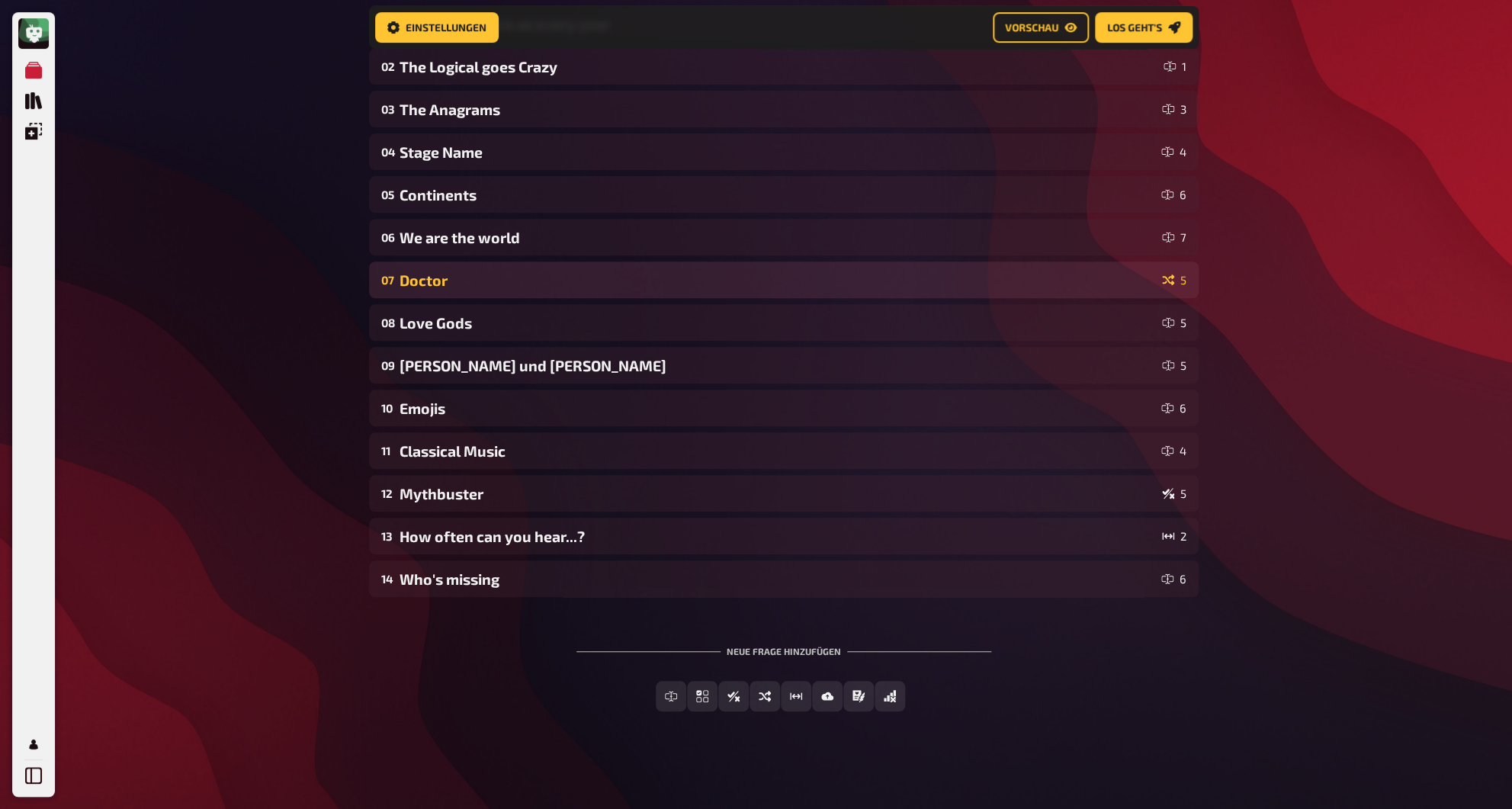
click at [470, 287] on div "Doctor" at bounding box center [777, 280] width 757 height 17
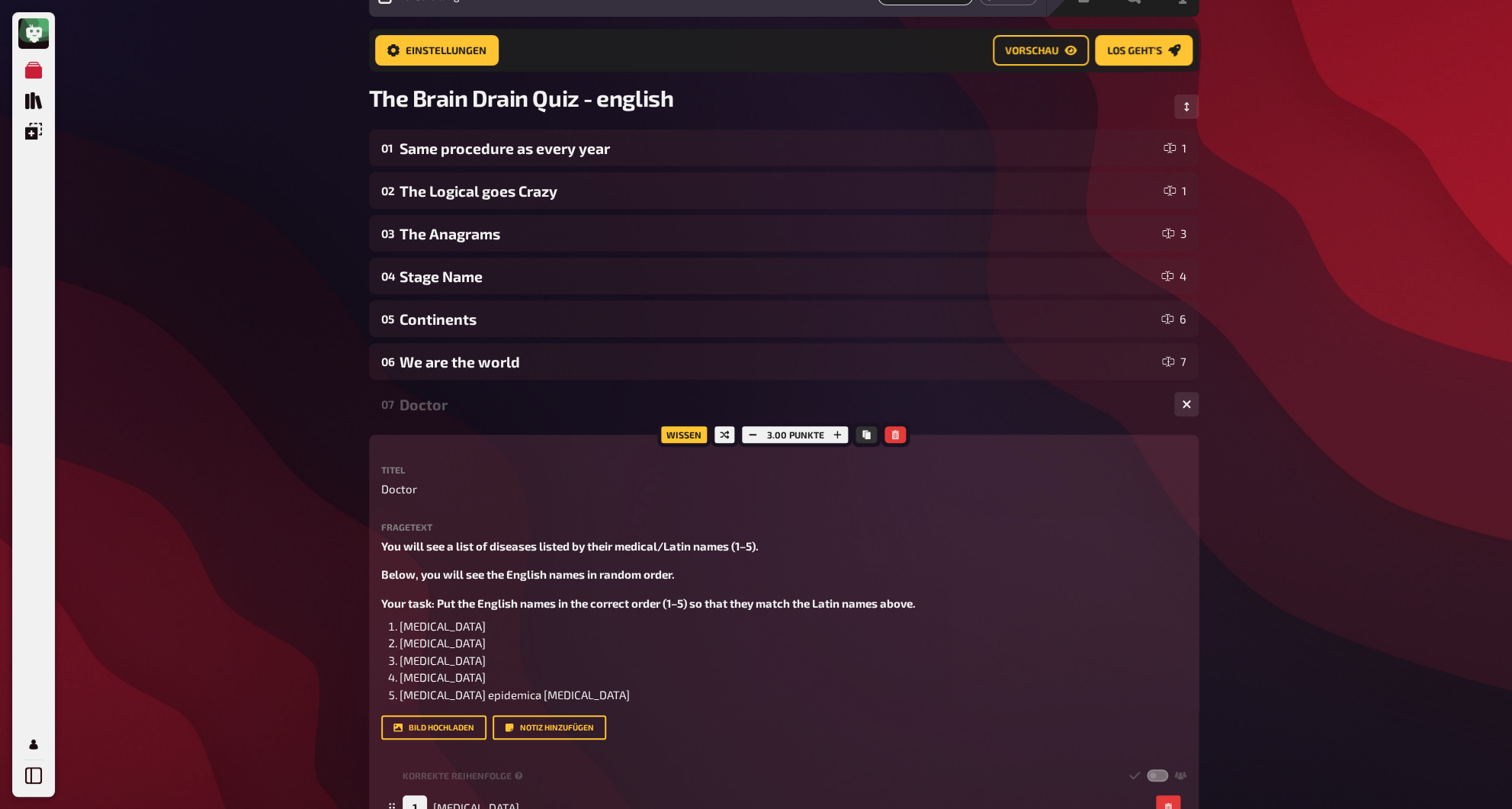
scroll to position [62, 0]
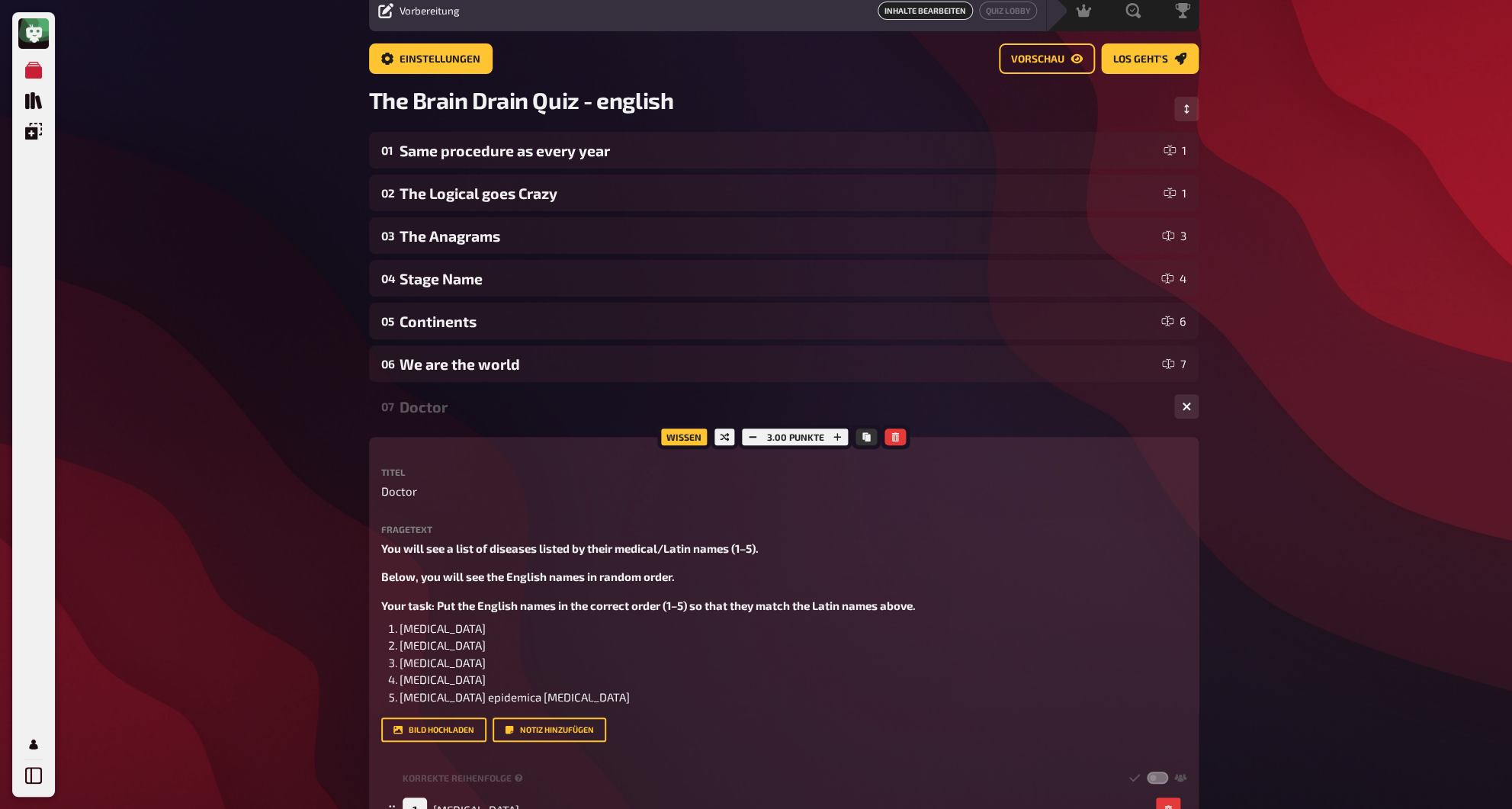
click at [443, 402] on div "Doctor" at bounding box center [780, 407] width 763 height 17
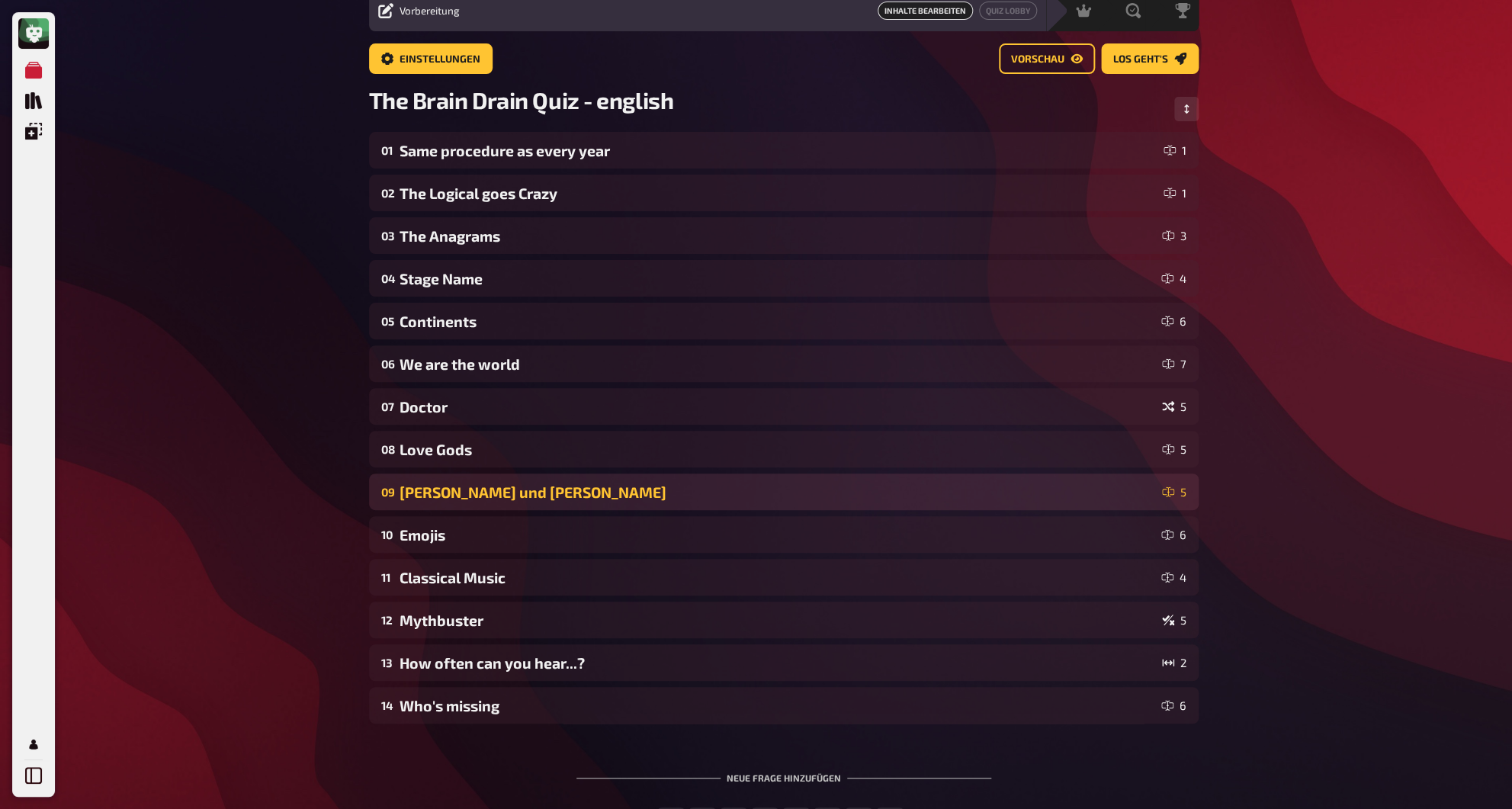
click at [442, 497] on div "[PERSON_NAME] und [PERSON_NAME]" at bounding box center [777, 491] width 757 height 17
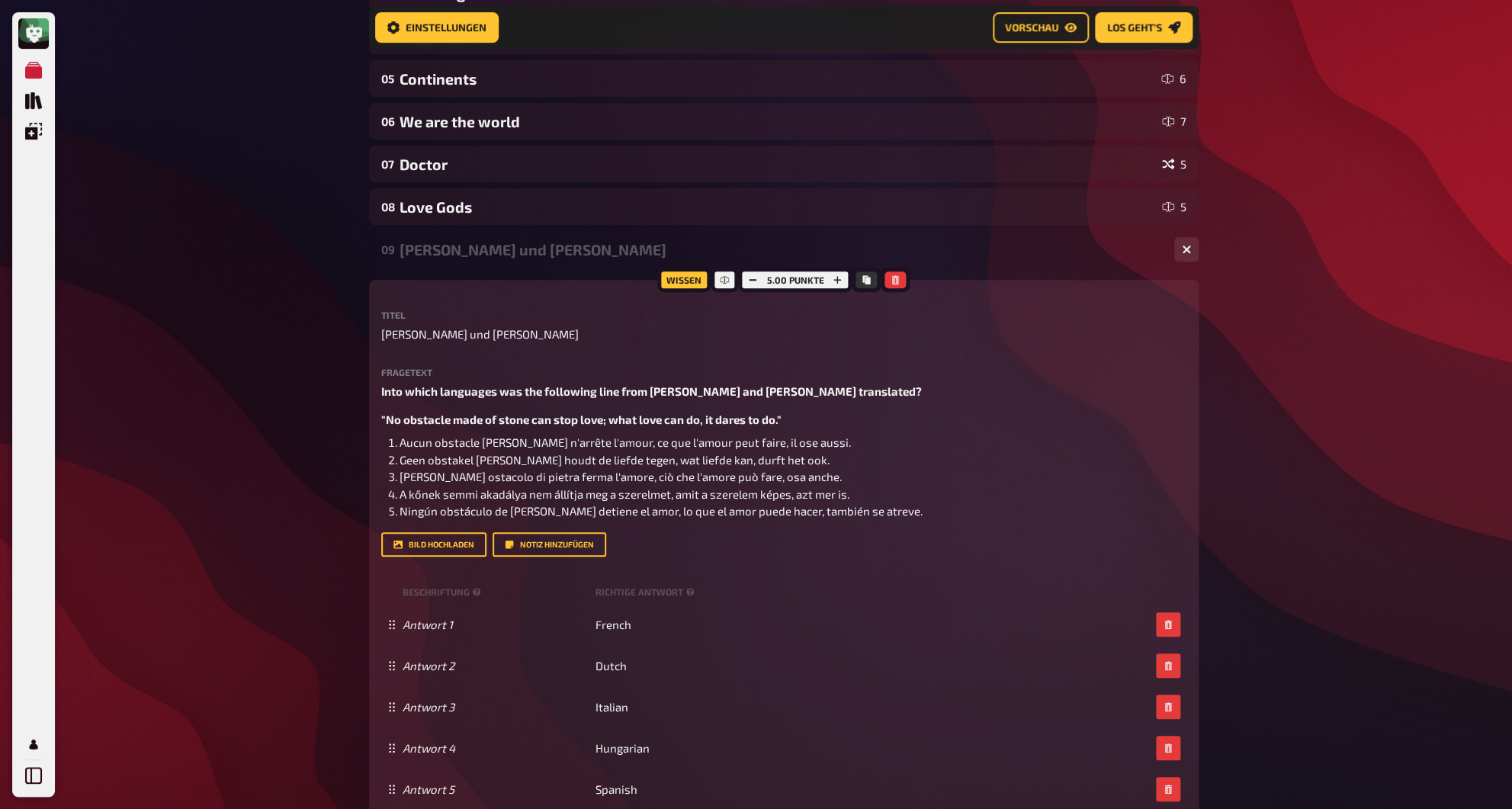
scroll to position [100, 0]
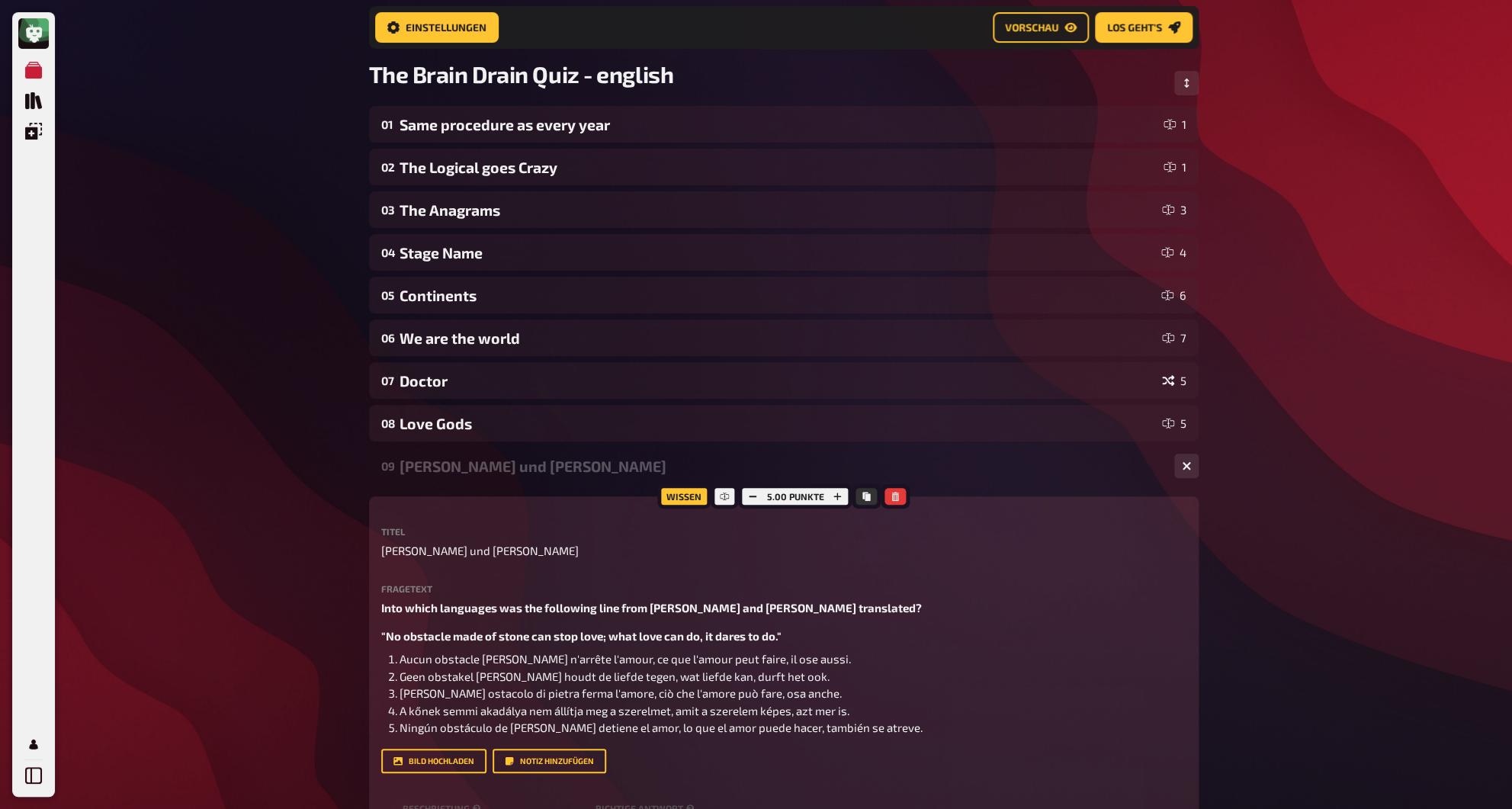
click at [456, 471] on div "[PERSON_NAME] und [PERSON_NAME]" at bounding box center [780, 465] width 763 height 17
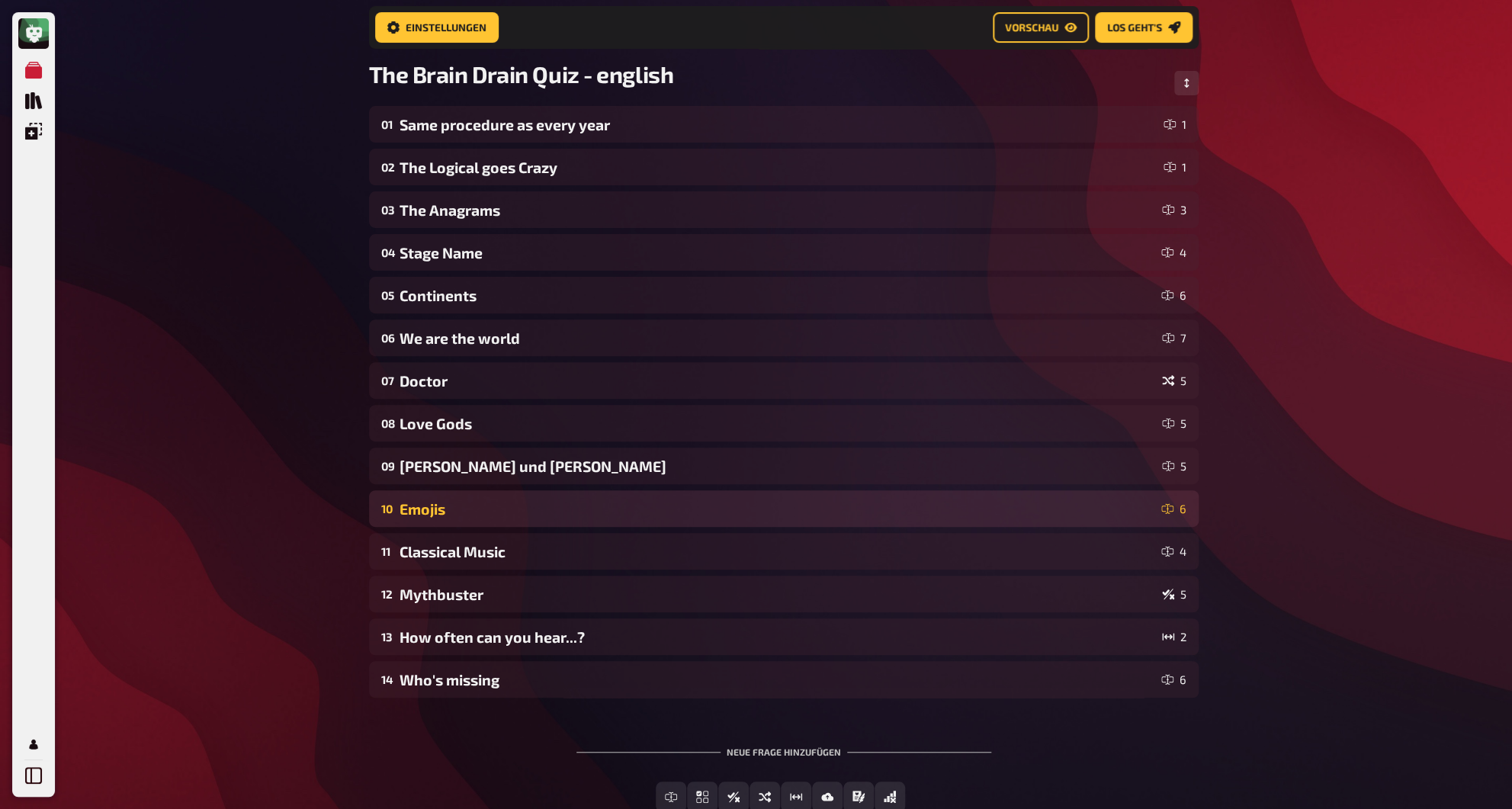
click at [447, 502] on div "Emojis" at bounding box center [777, 509] width 756 height 17
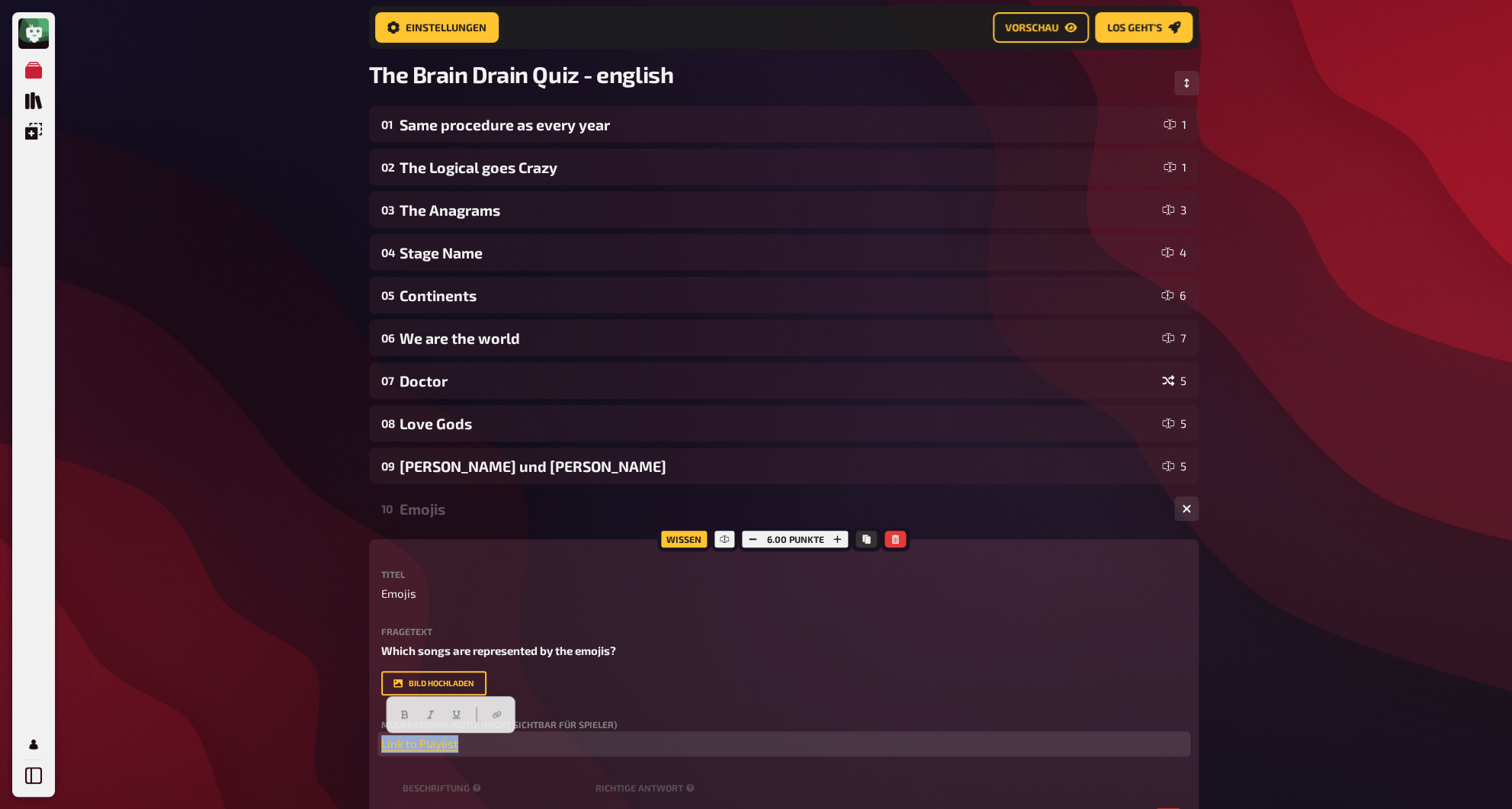
drag, startPoint x: 488, startPoint y: 745, endPoint x: 349, endPoint y: 732, distance: 139.6
click at [349, 732] on div "Meine Quizze Quiz Sammlung Einblendungen Profil Home Meine Quizze The Brain Dra…" at bounding box center [756, 712] width 1512 height 1623
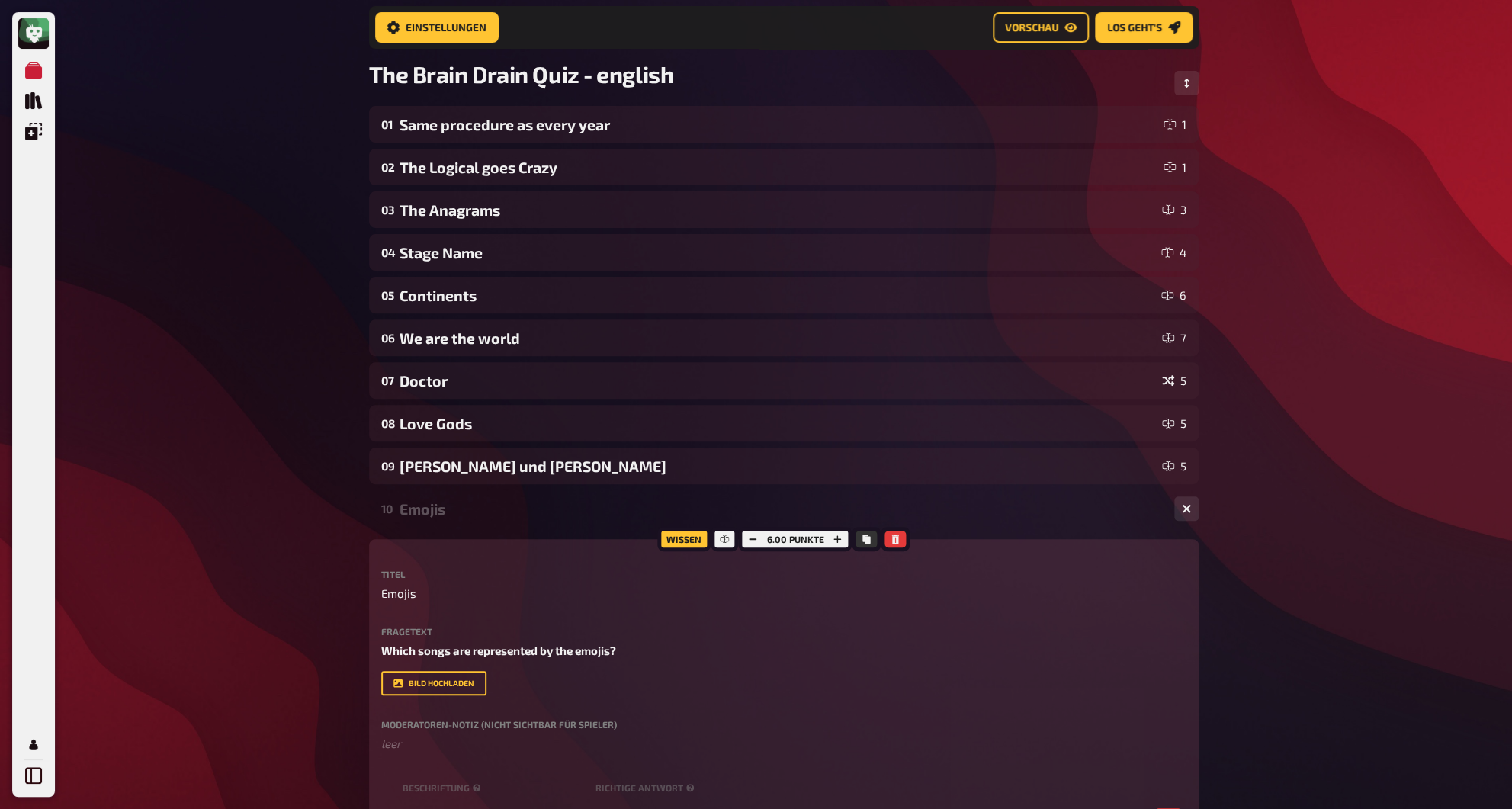
click at [446, 513] on div "Emojis" at bounding box center [780, 509] width 763 height 17
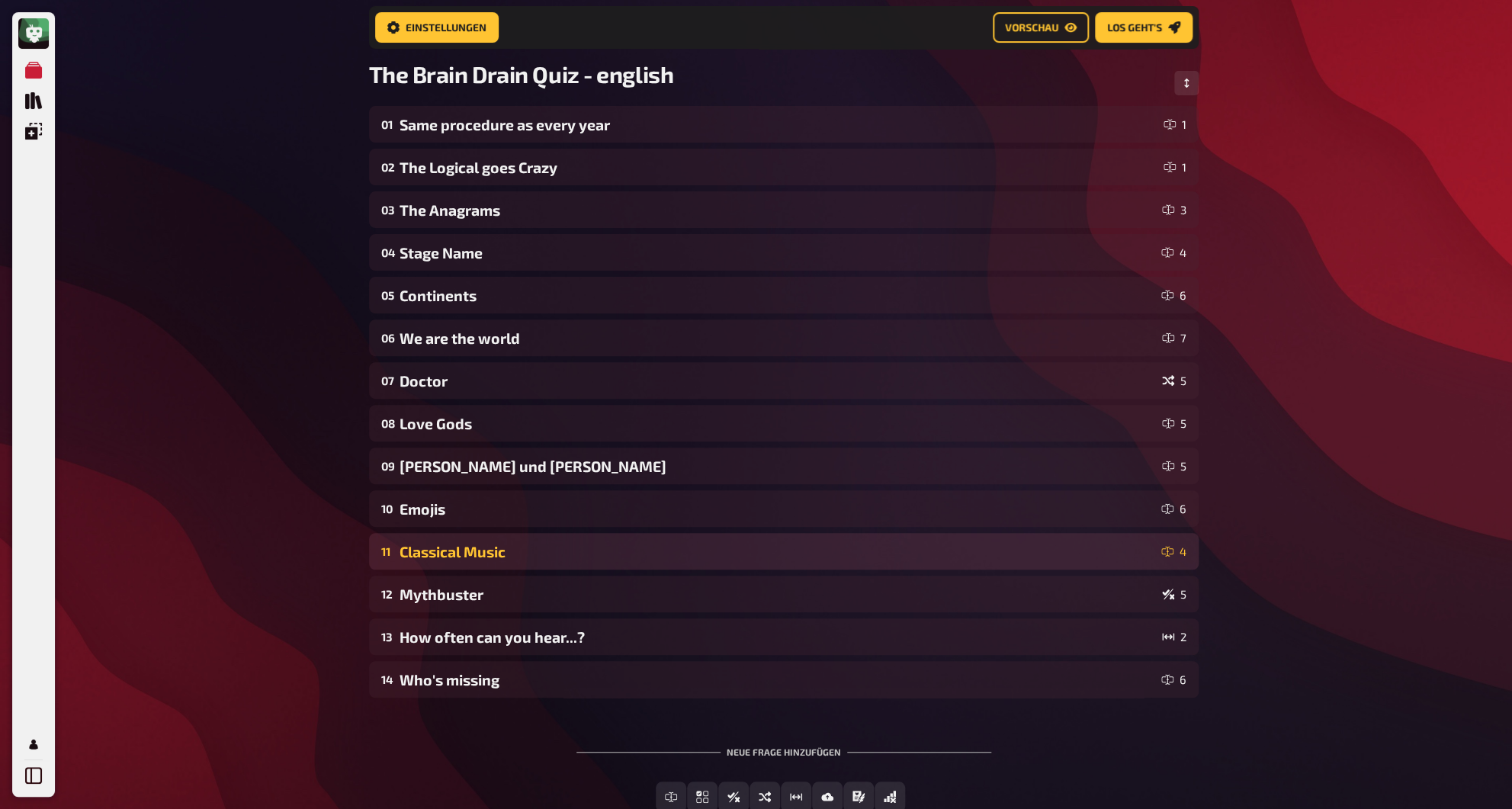
click at [437, 555] on div "Classical Music" at bounding box center [777, 551] width 756 height 17
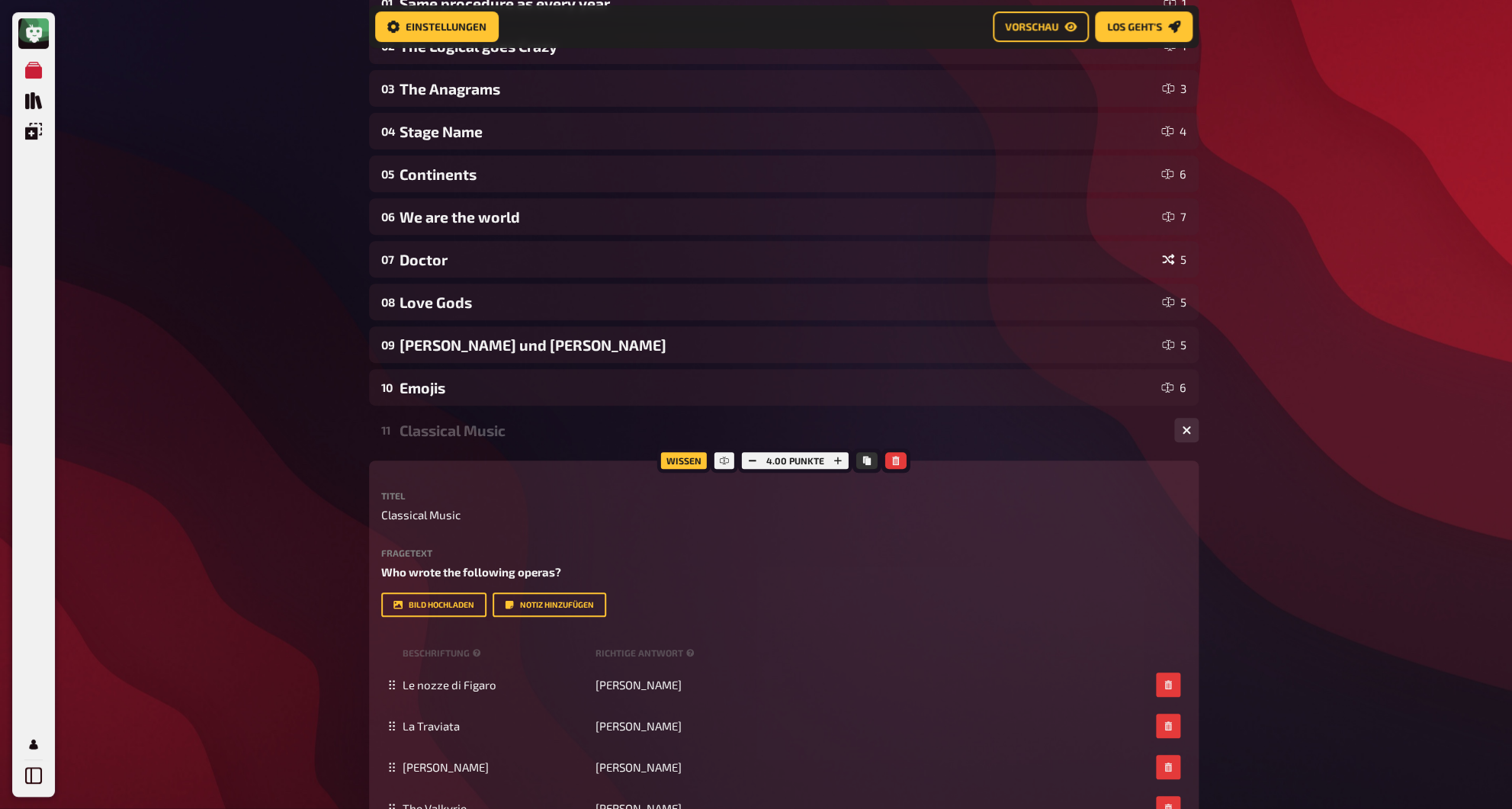
scroll to position [189, 0]
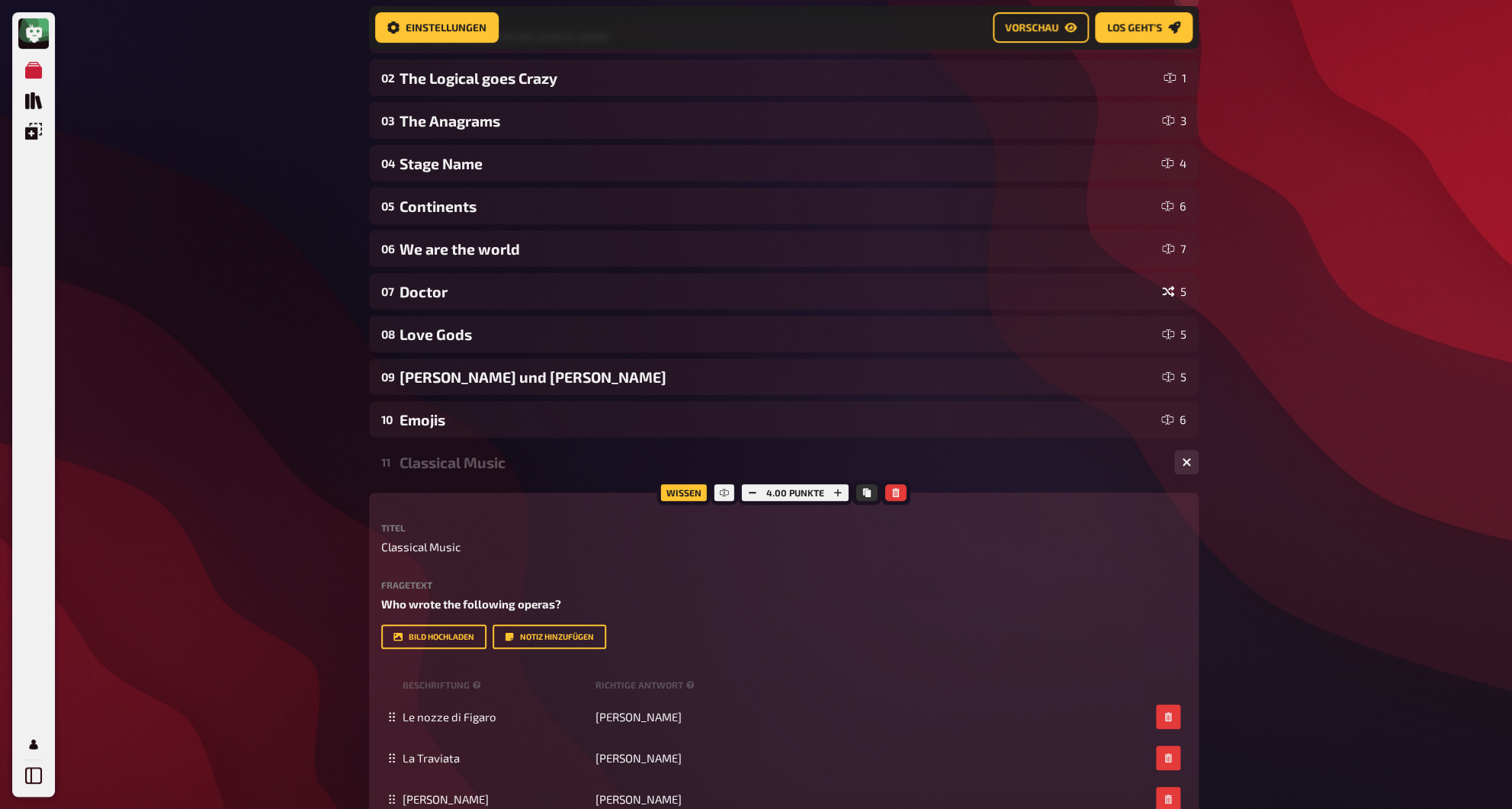
click at [442, 462] on div "Classical Music" at bounding box center [780, 462] width 763 height 17
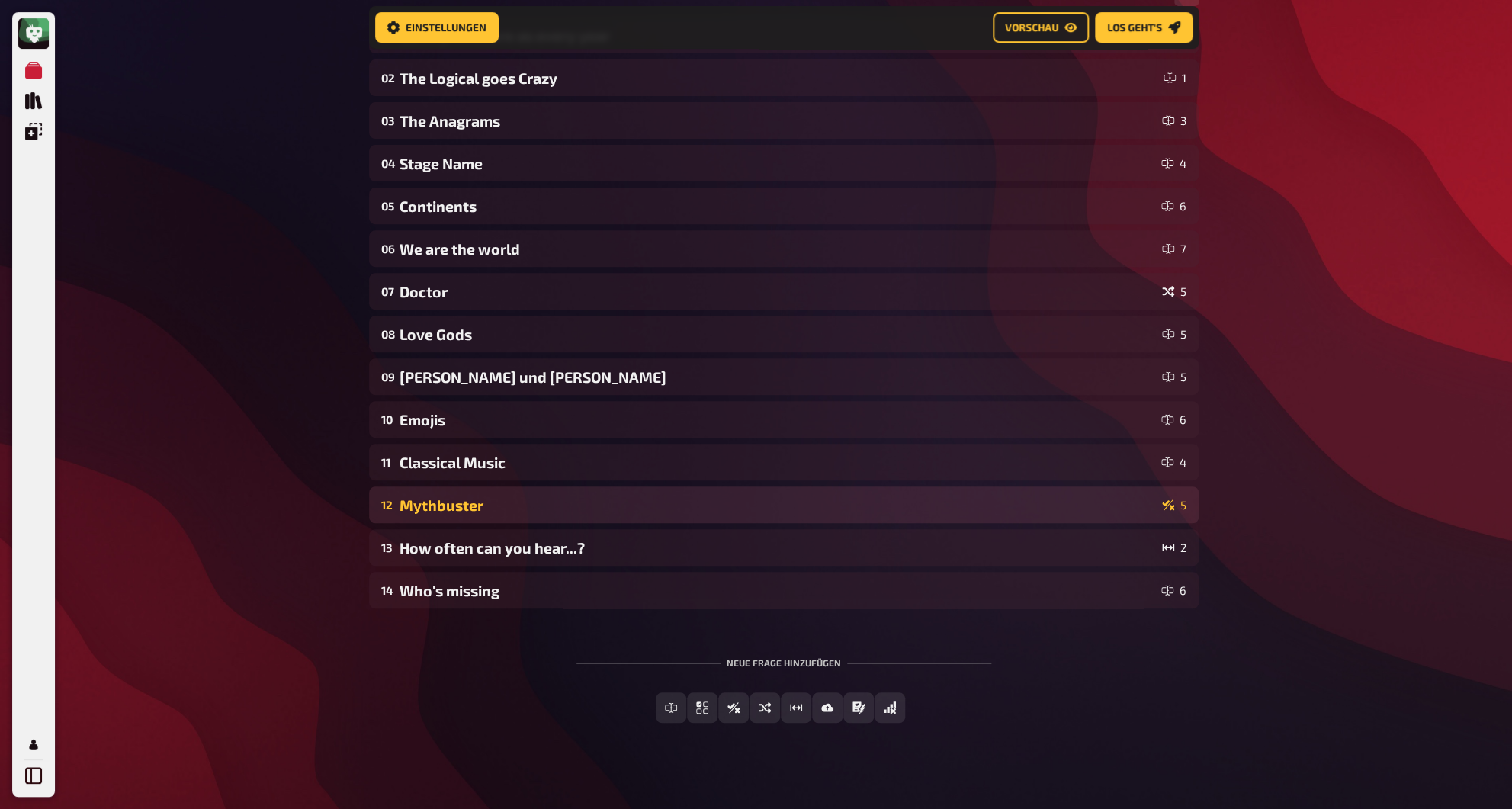
click at [437, 494] on div "12 Mythbuster 5" at bounding box center [784, 505] width 829 height 37
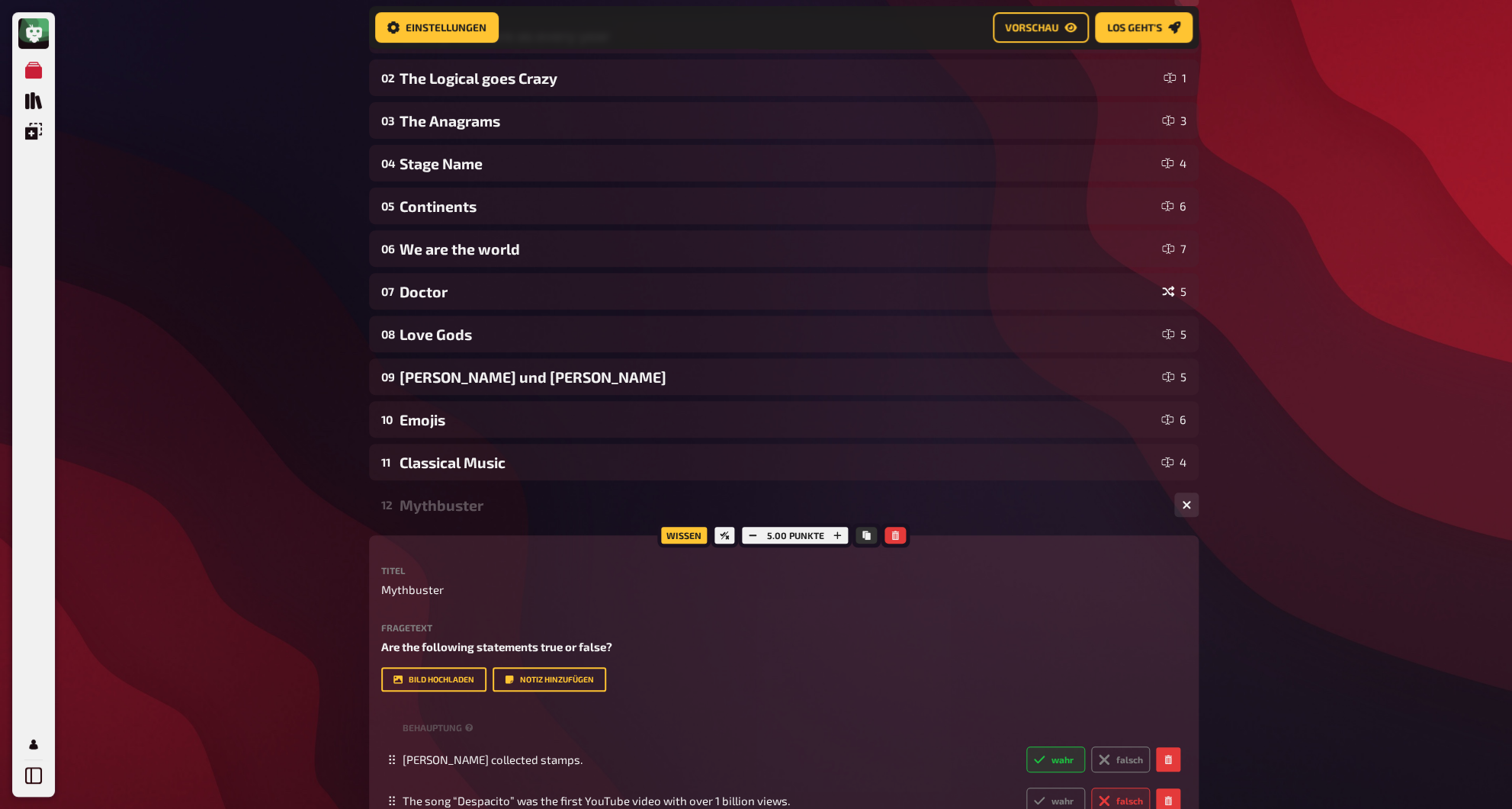
click at [437, 509] on div "Mythbuster" at bounding box center [780, 505] width 763 height 17
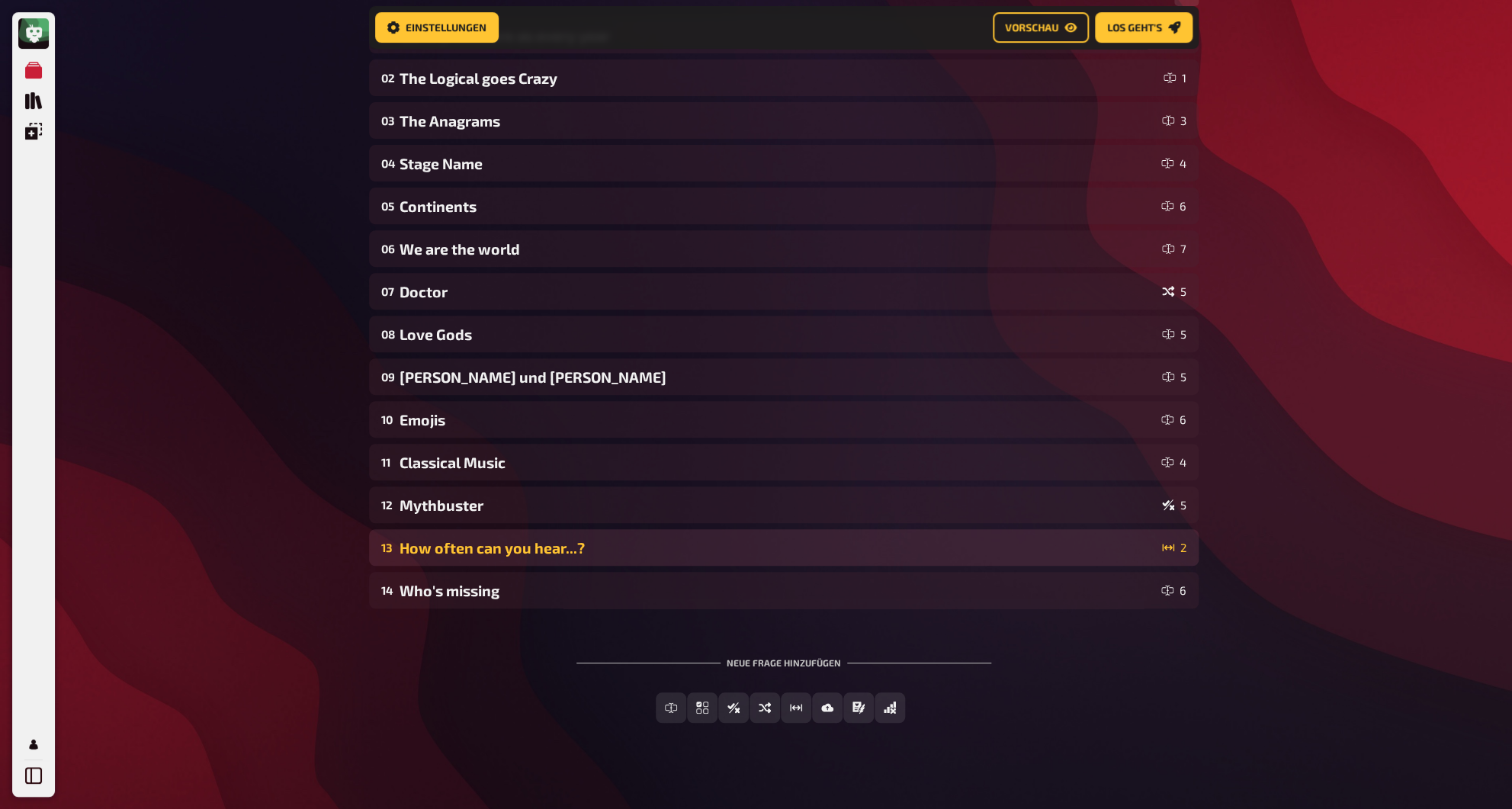
click at [437, 548] on div "How often can you hear...?" at bounding box center [777, 547] width 757 height 17
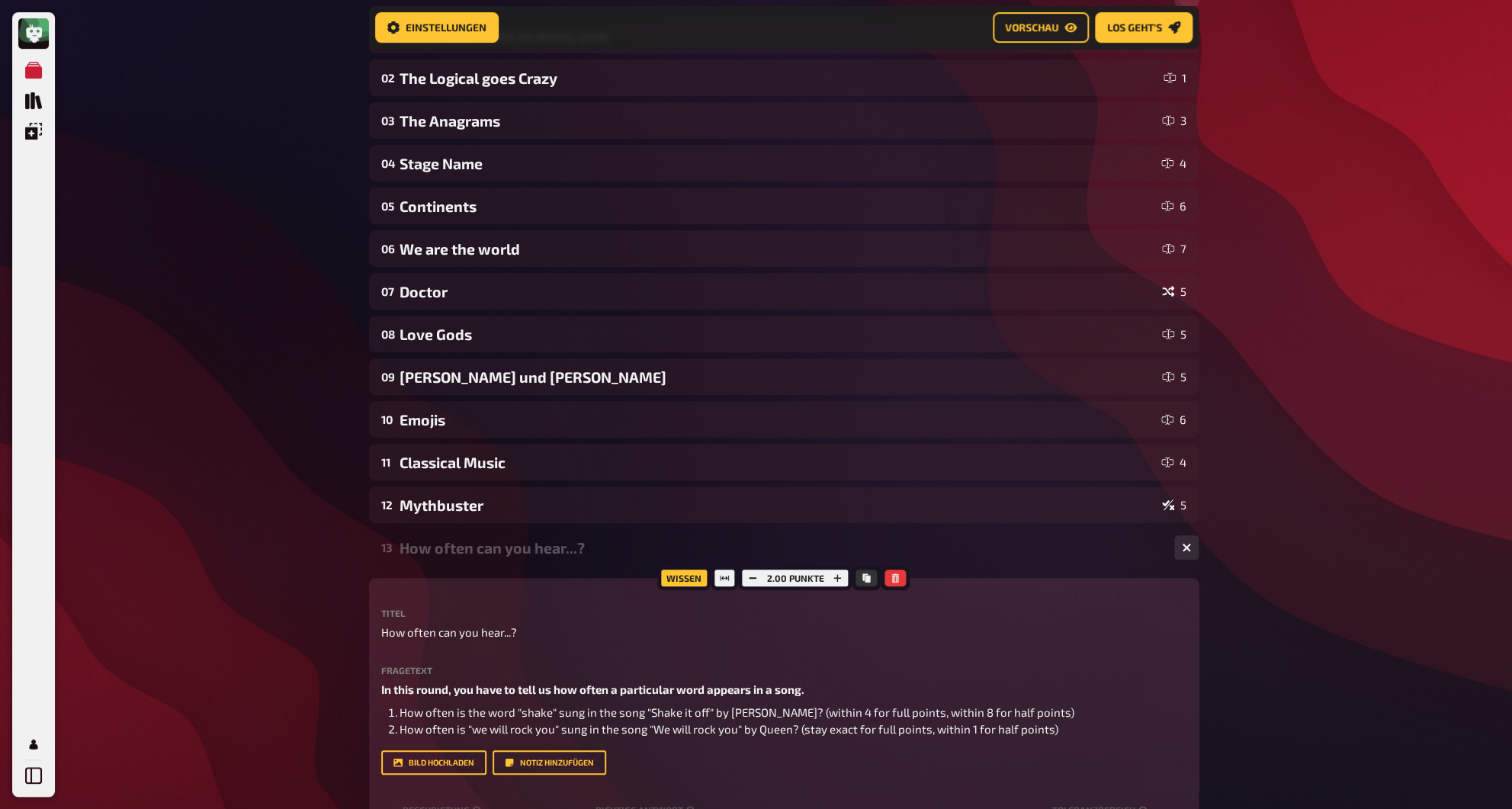
click at [437, 548] on div "How often can you hear...?" at bounding box center [780, 547] width 763 height 17
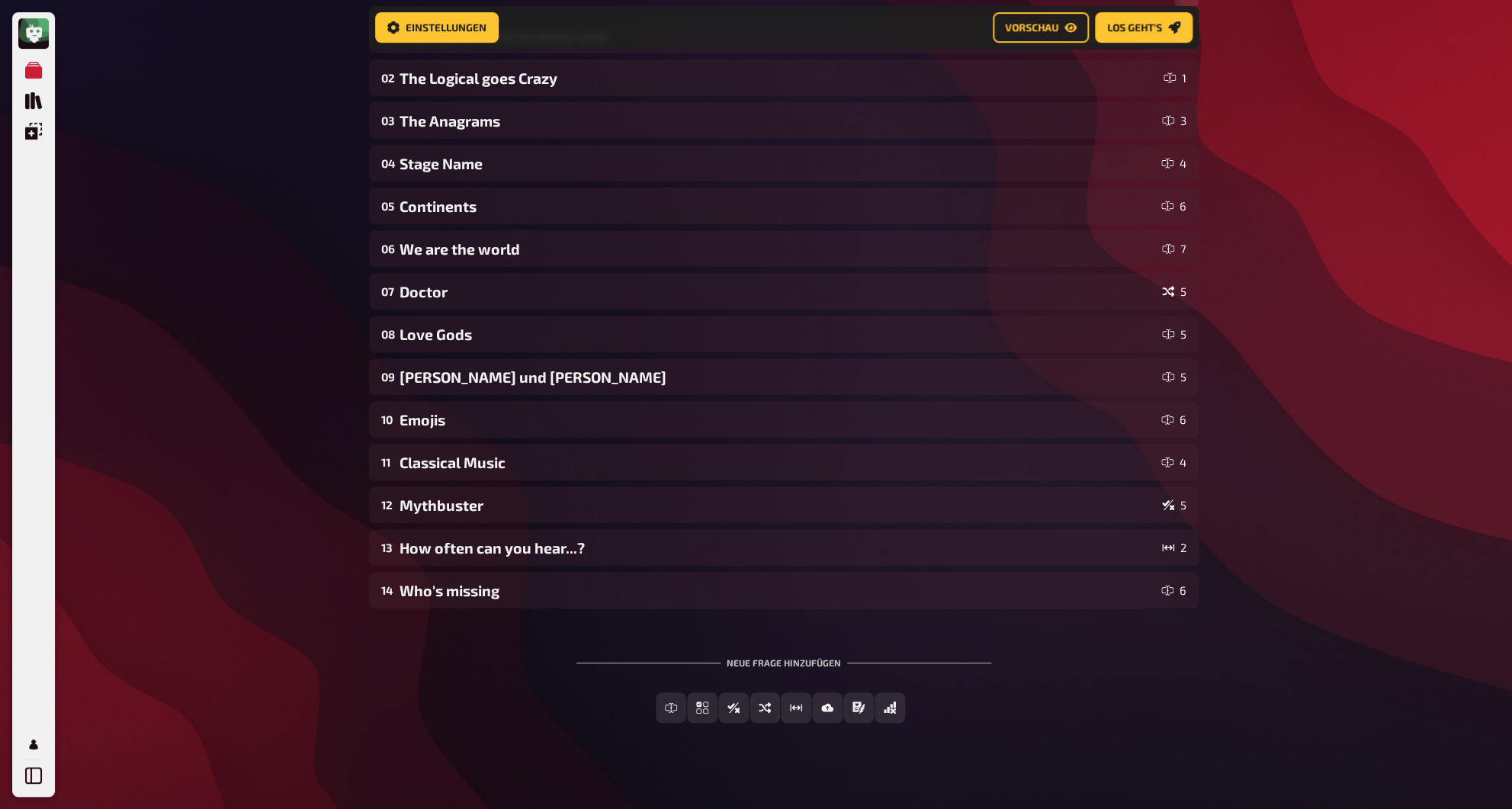
click at [434, 611] on div "01 Same procedure as every year 1 02 The Logical goes Crazy 1 03 The Anagrams 3…" at bounding box center [784, 382] width 829 height 731
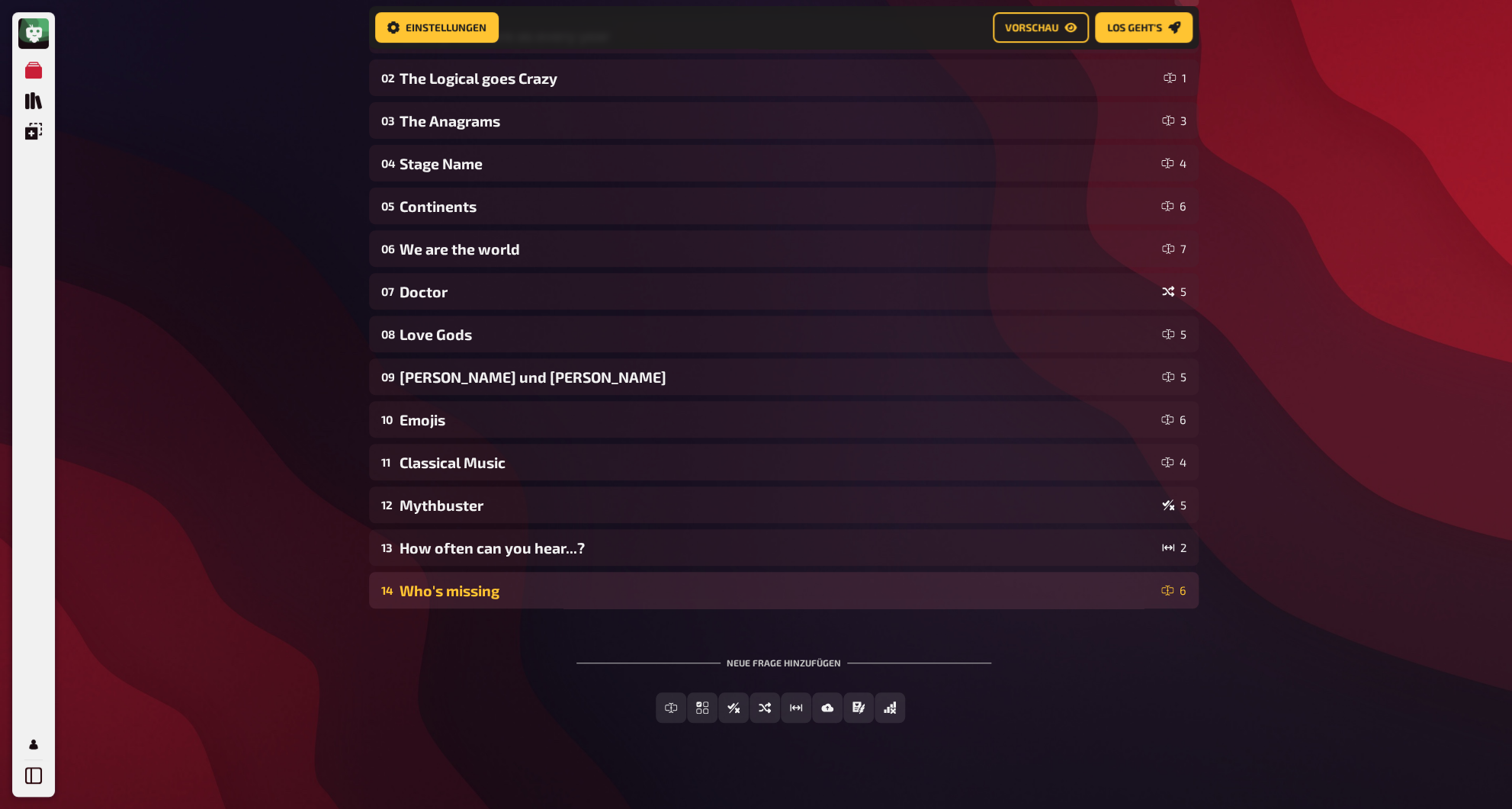
click at [438, 600] on div "14 Who's missing 6" at bounding box center [784, 590] width 829 height 37
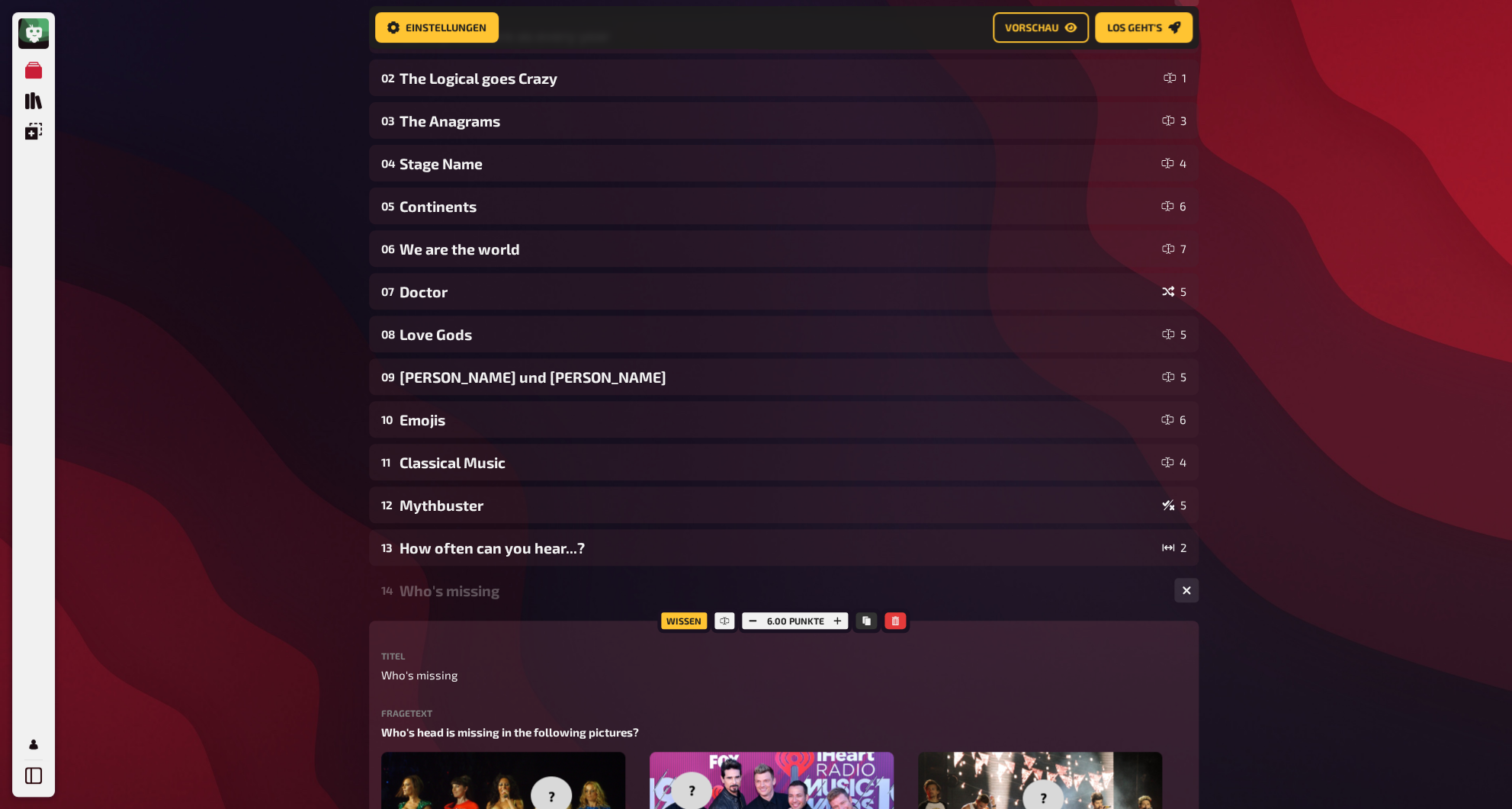
click at [438, 600] on div "14 Who's missing 6" at bounding box center [784, 590] width 829 height 37
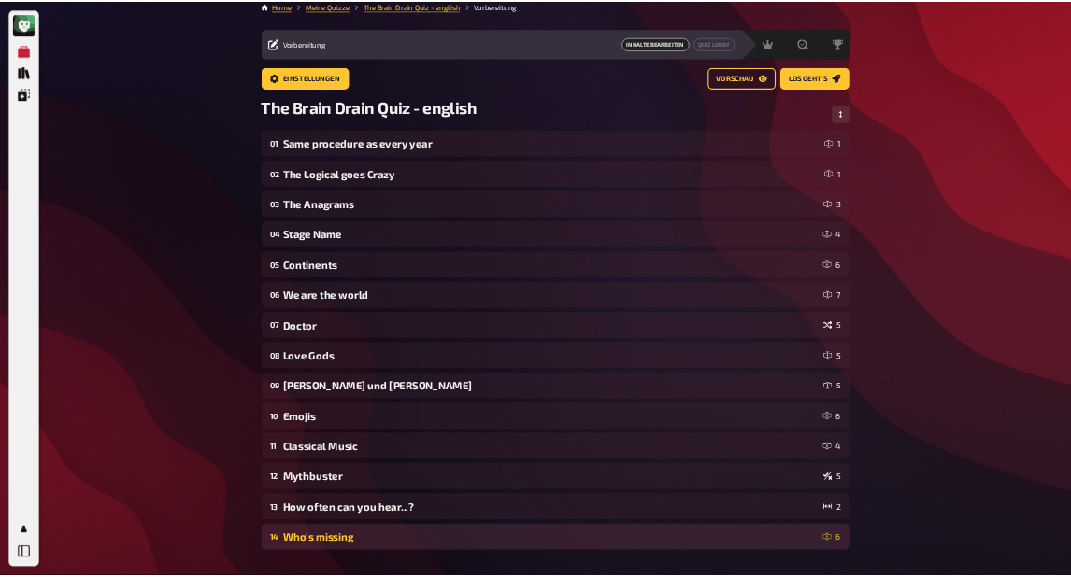
scroll to position [0, 0]
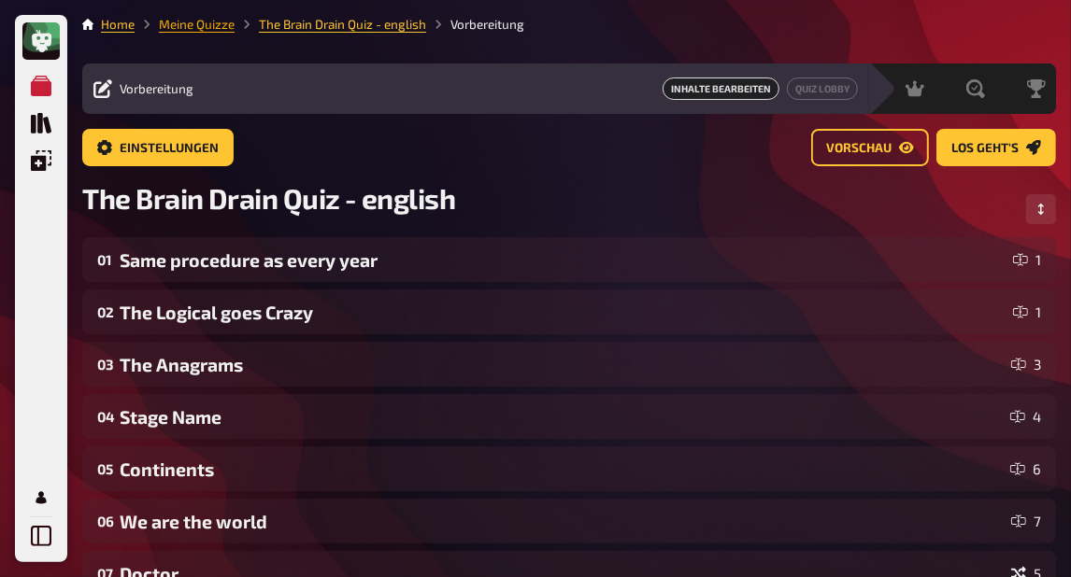
click at [220, 26] on link "Meine Quizze" at bounding box center [197, 24] width 76 height 15
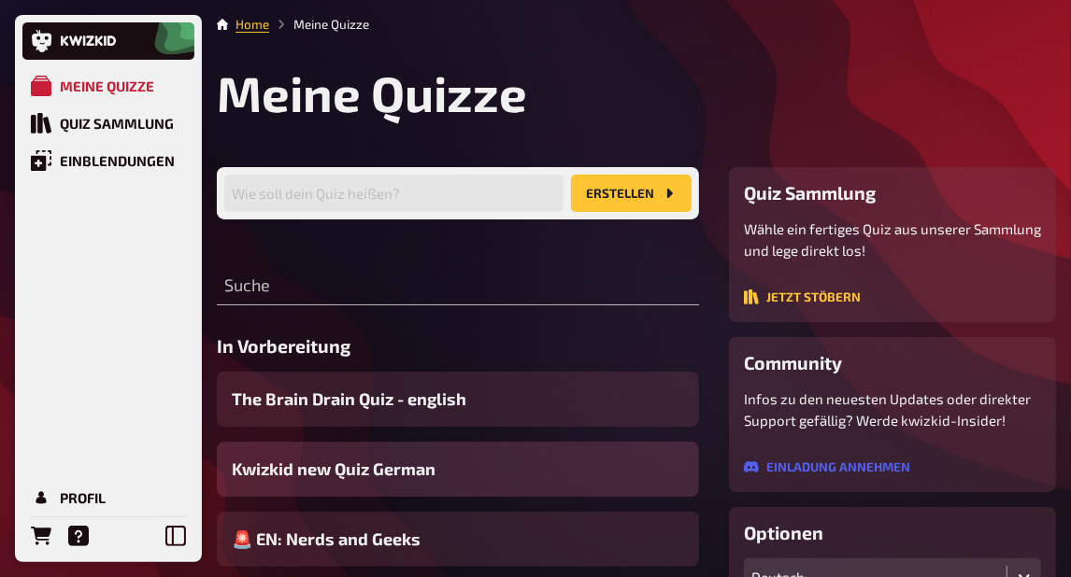
click at [404, 470] on span "Kwizkid new Quiz German" at bounding box center [334, 469] width 204 height 25
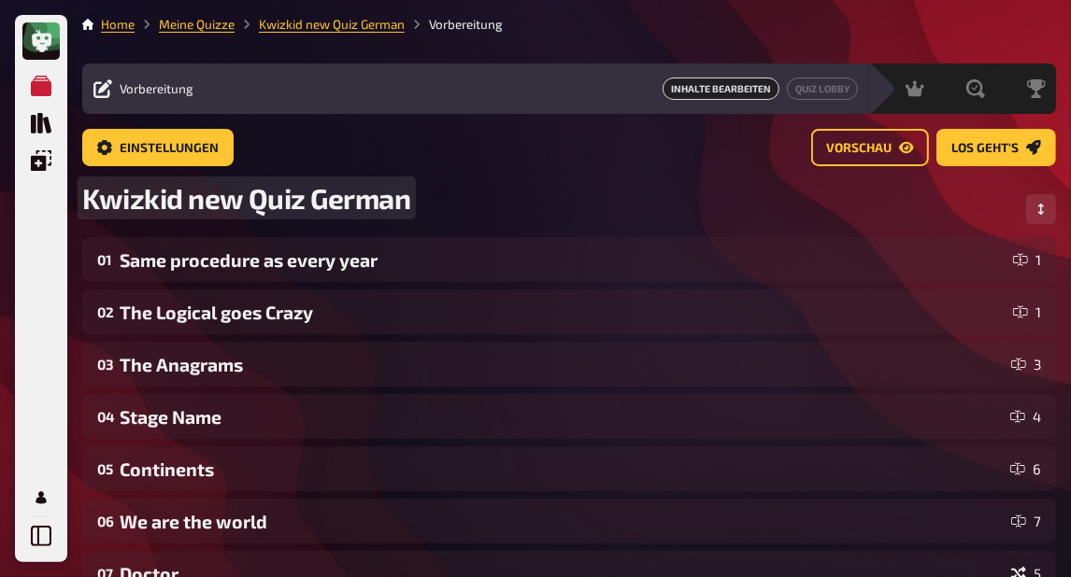
click at [298, 195] on span "Kwizkid new Quiz German" at bounding box center [246, 198] width 329 height 34
click at [307, 195] on span "Kwizkid new Quiz German" at bounding box center [246, 198] width 329 height 34
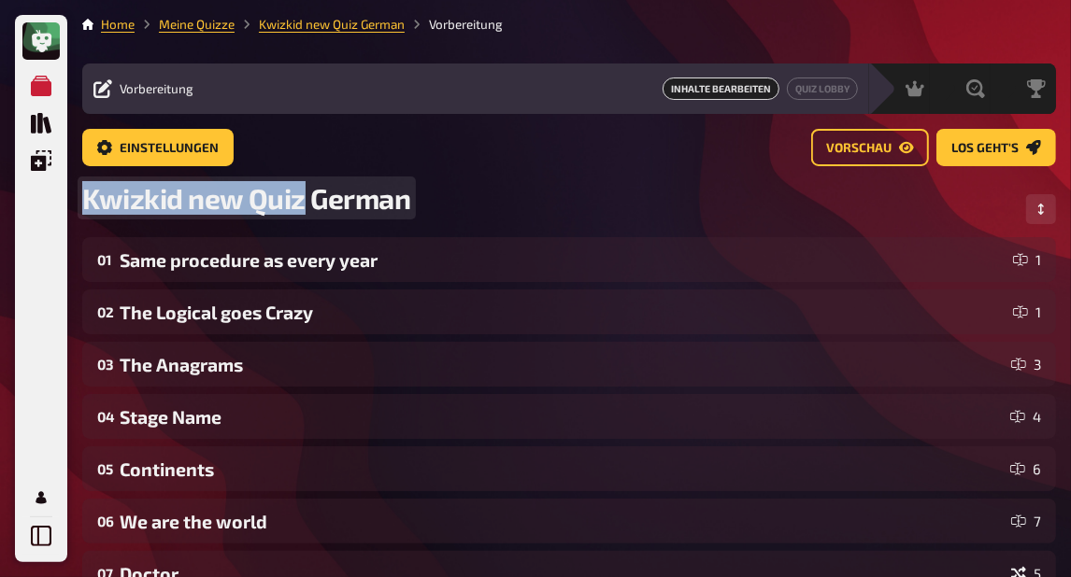
drag, startPoint x: 306, startPoint y: 196, endPoint x: 85, endPoint y: 185, distance: 221.7
click at [85, 185] on span "Kwizkid new Quiz German" at bounding box center [246, 198] width 329 height 34
